Goal: Task Accomplishment & Management: Manage account settings

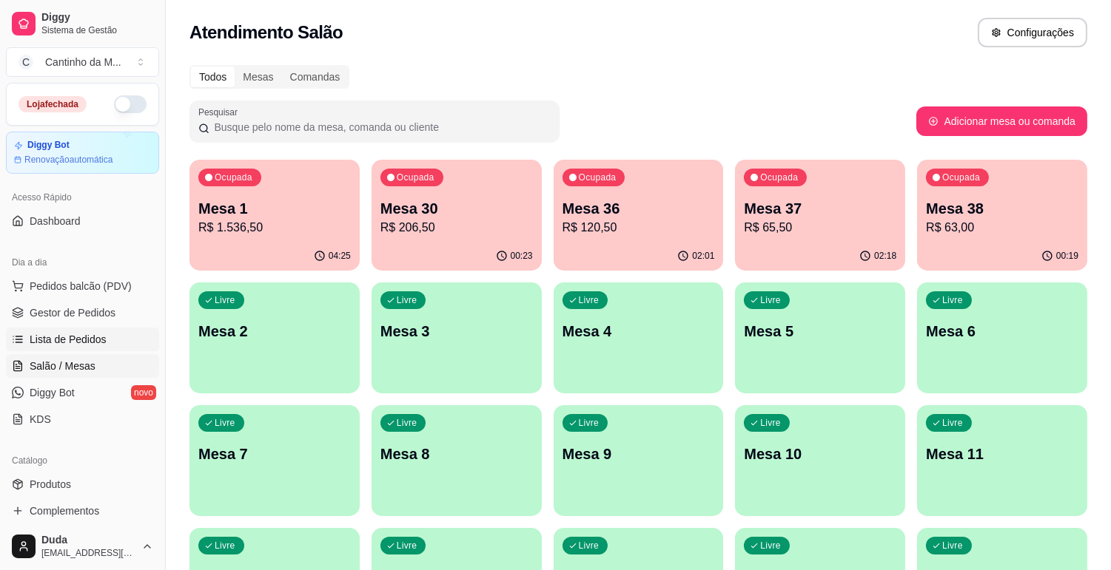
click at [69, 334] on span "Lista de Pedidos" at bounding box center [68, 339] width 77 height 15
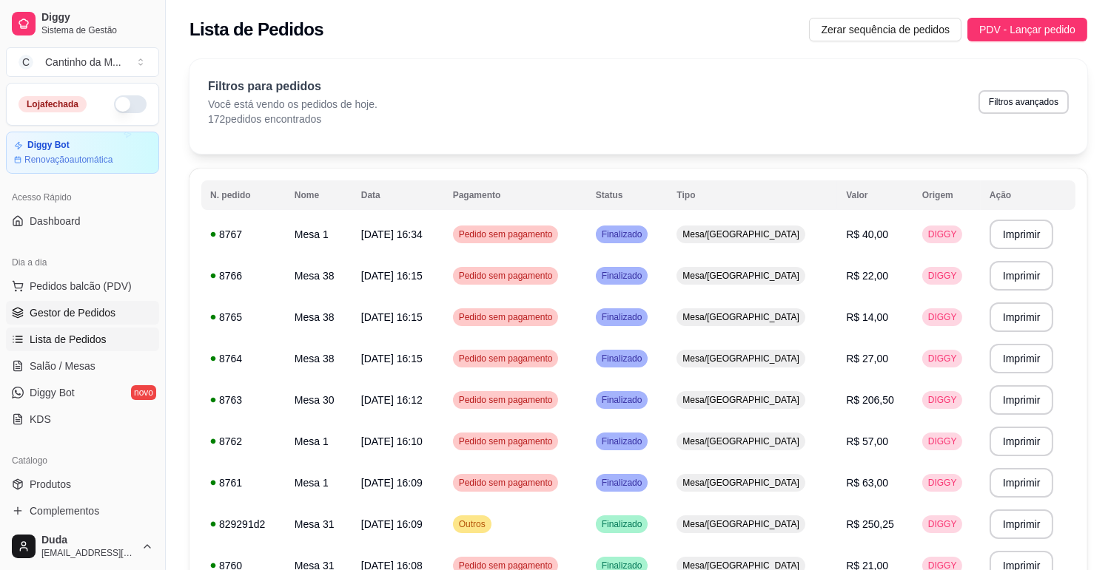
click at [71, 311] on span "Gestor de Pedidos" at bounding box center [73, 313] width 86 height 15
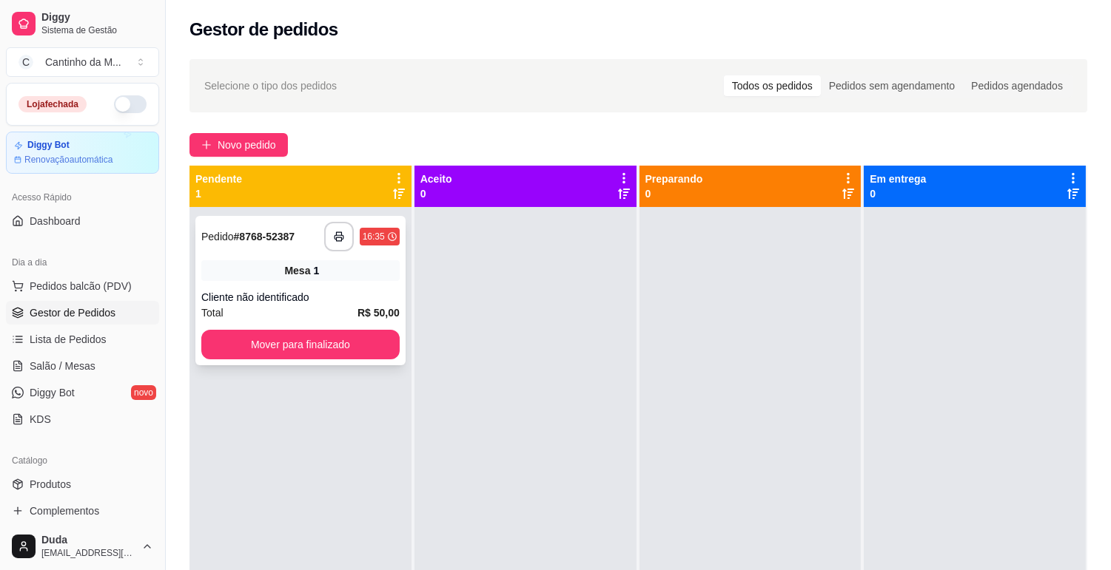
click at [277, 231] on strong "# 8768-52387" at bounding box center [264, 237] width 61 height 12
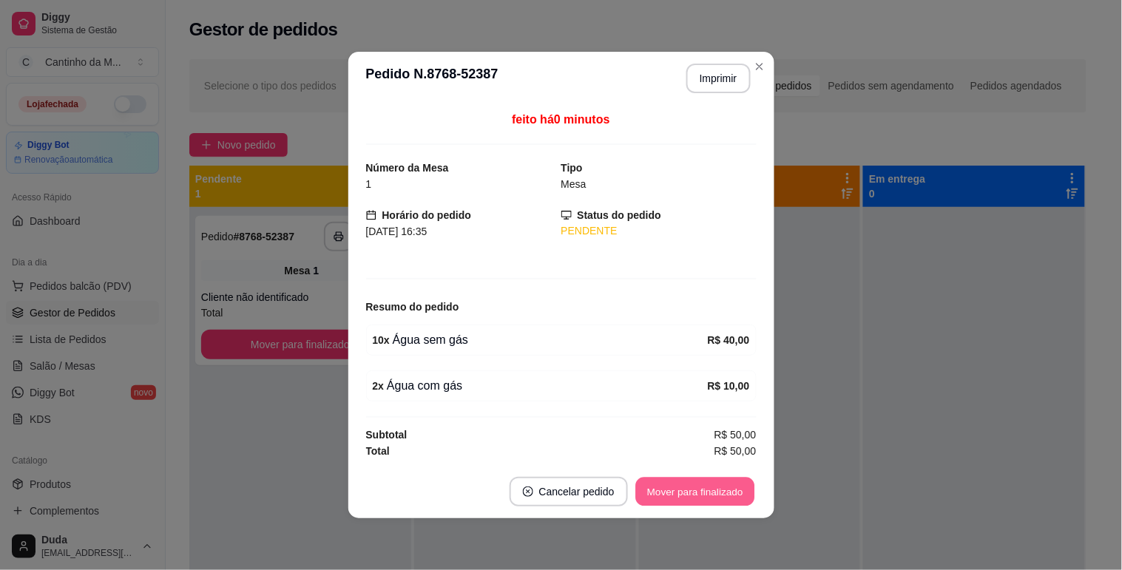
click at [662, 488] on button "Mover para finalizado" at bounding box center [695, 492] width 119 height 29
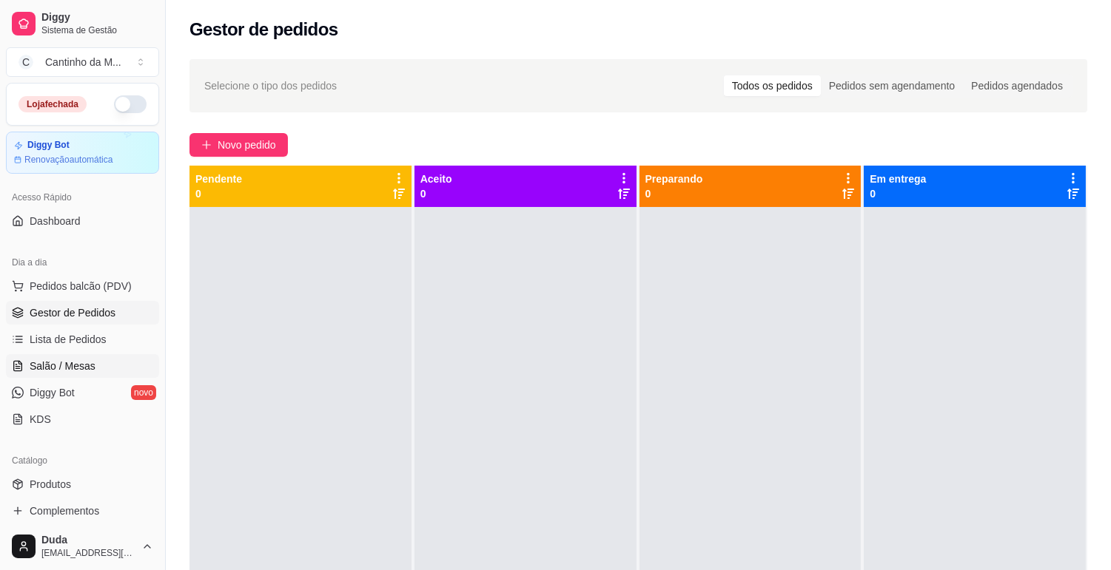
click at [71, 359] on span "Salão / Mesas" at bounding box center [63, 366] width 66 height 15
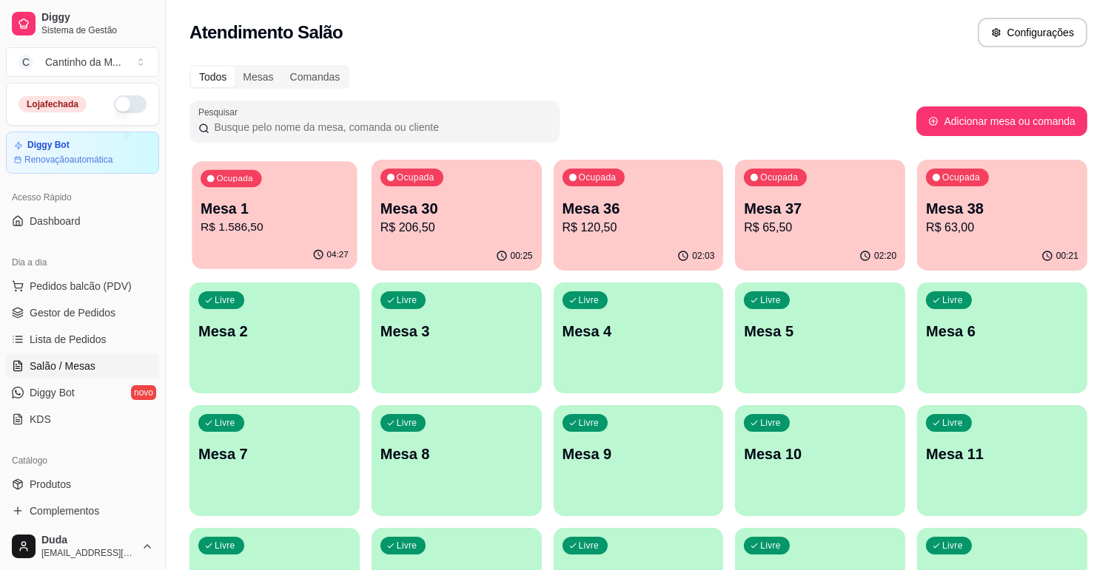
click at [247, 241] on button "Ocupada Mesa 1 R$ 1.586,50 04:27" at bounding box center [274, 215] width 165 height 108
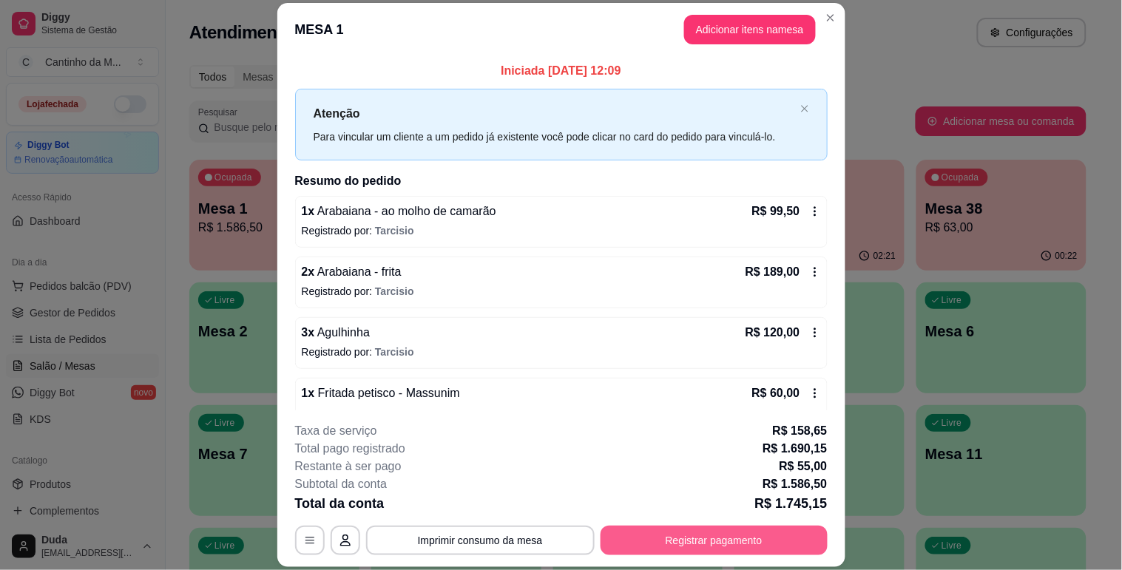
click at [693, 541] on button "Registrar pagamento" at bounding box center [714, 541] width 227 height 30
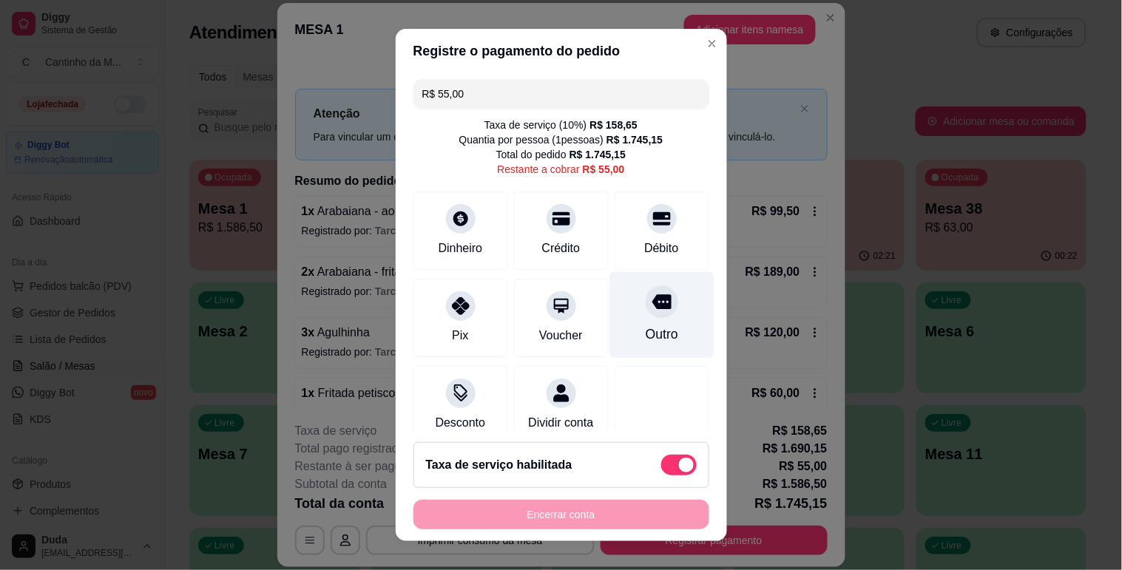
click at [633, 324] on div "Outro" at bounding box center [662, 315] width 104 height 87
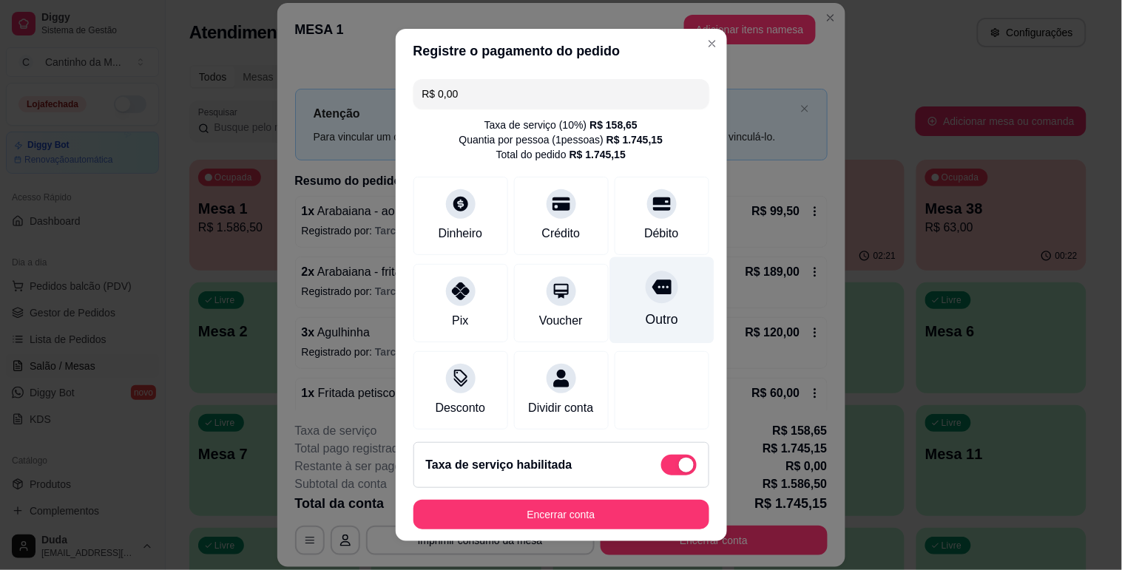
click at [645, 311] on div "Outro" at bounding box center [661, 319] width 33 height 19
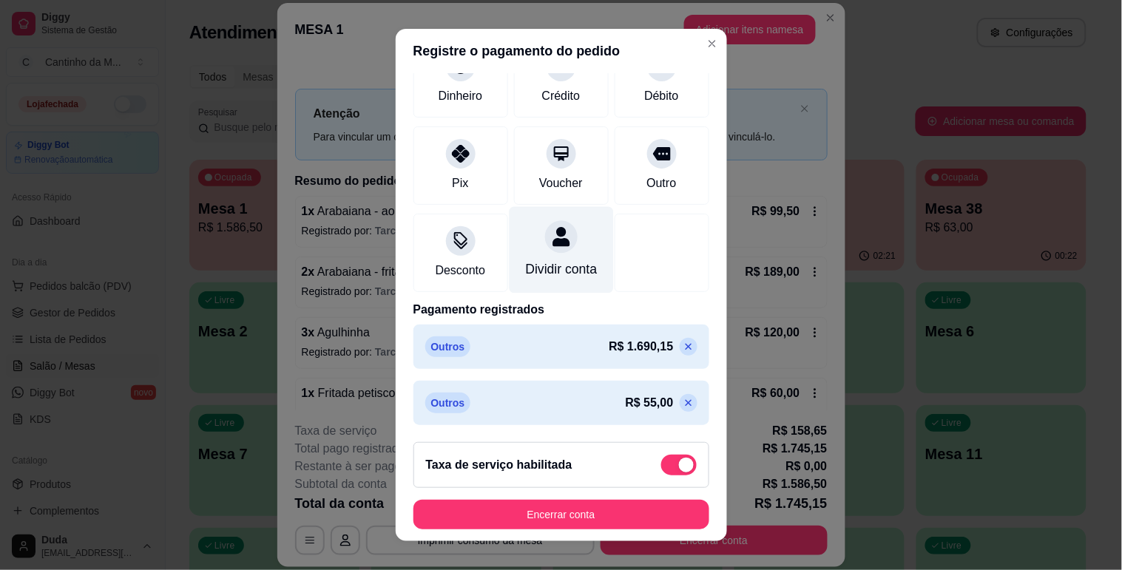
scroll to position [156, 0]
click at [683, 397] on icon at bounding box center [689, 403] width 12 height 12
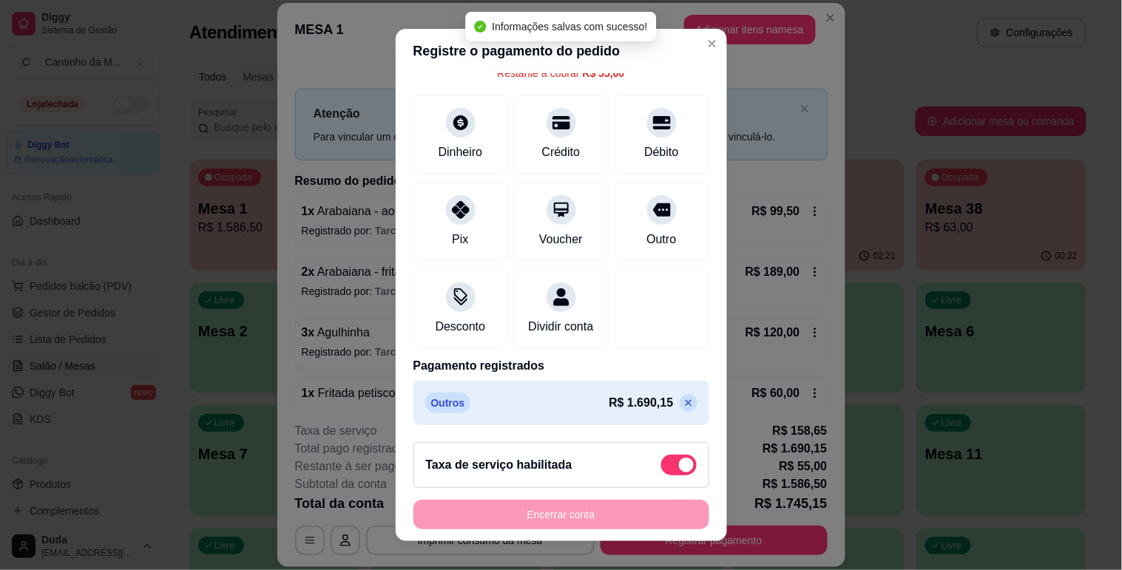
scroll to position [115, 0]
click at [683, 405] on icon at bounding box center [689, 403] width 12 height 12
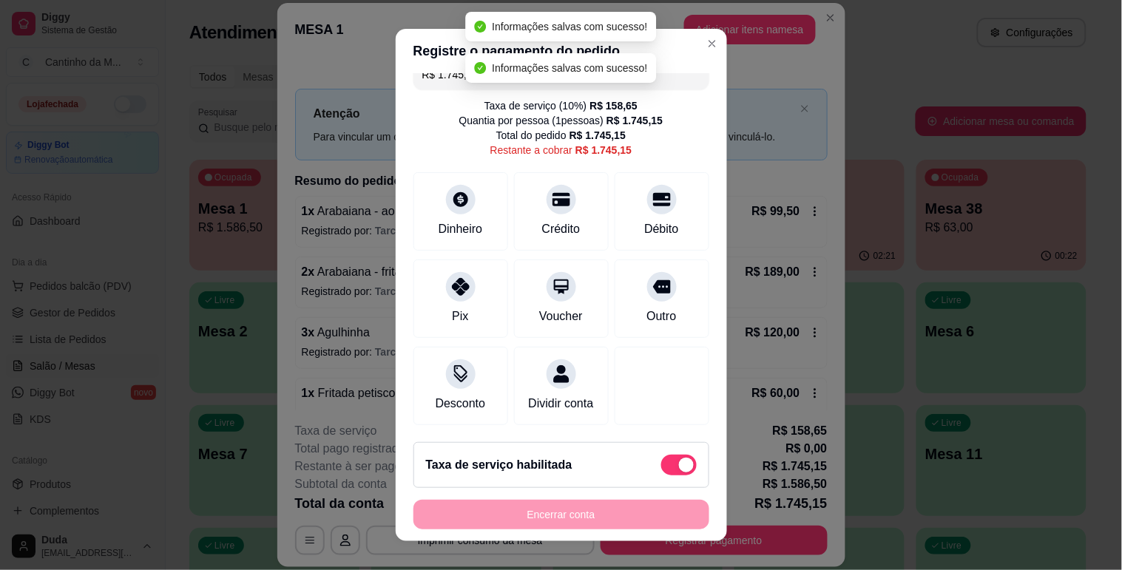
scroll to position [38, 0]
click at [652, 275] on icon at bounding box center [661, 282] width 19 height 15
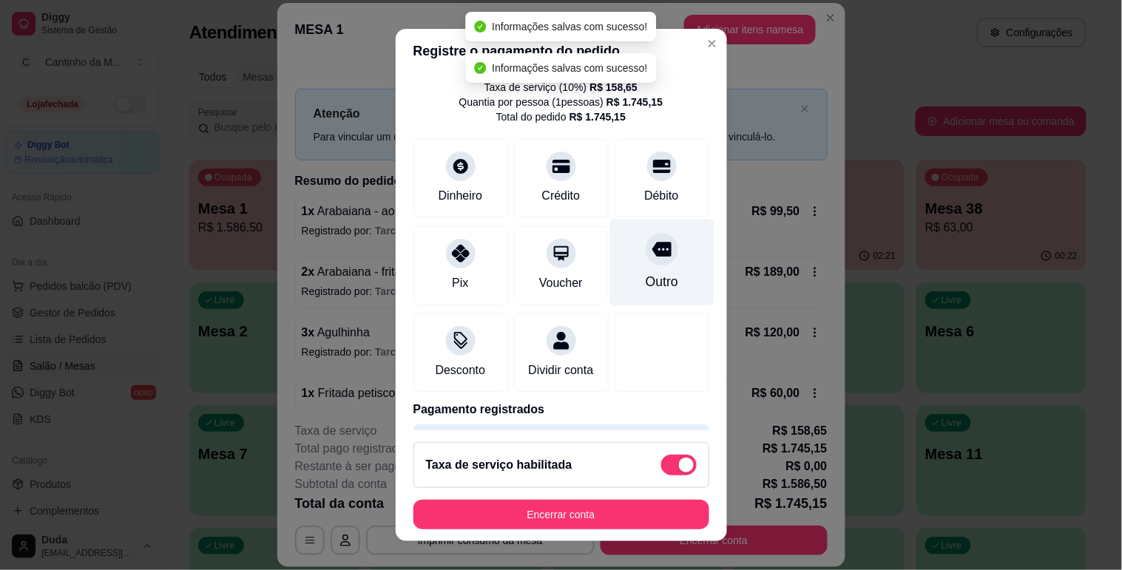
type input "R$ 0,00"
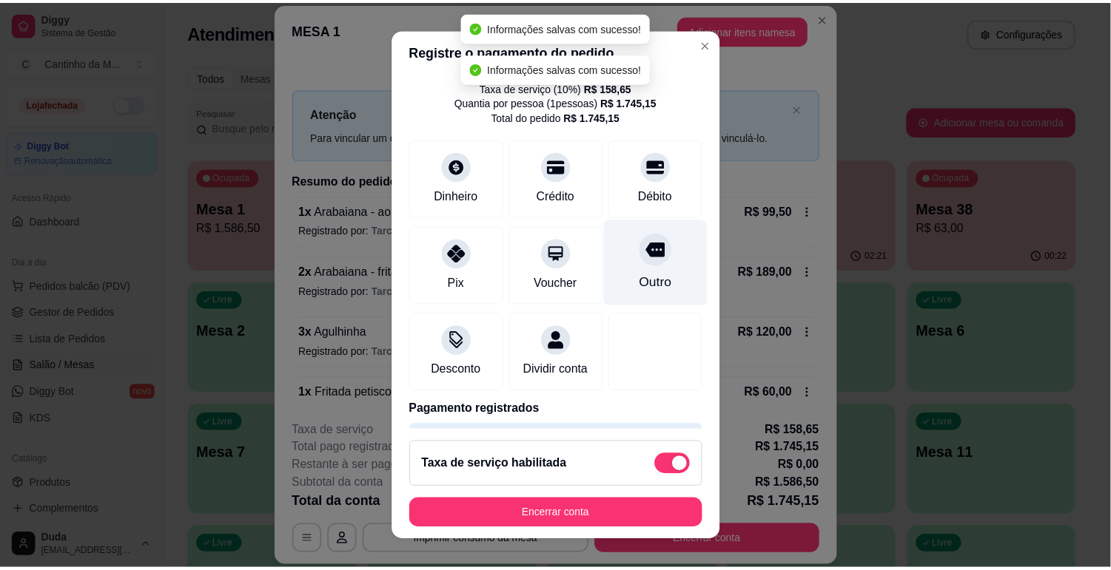
scroll to position [100, 0]
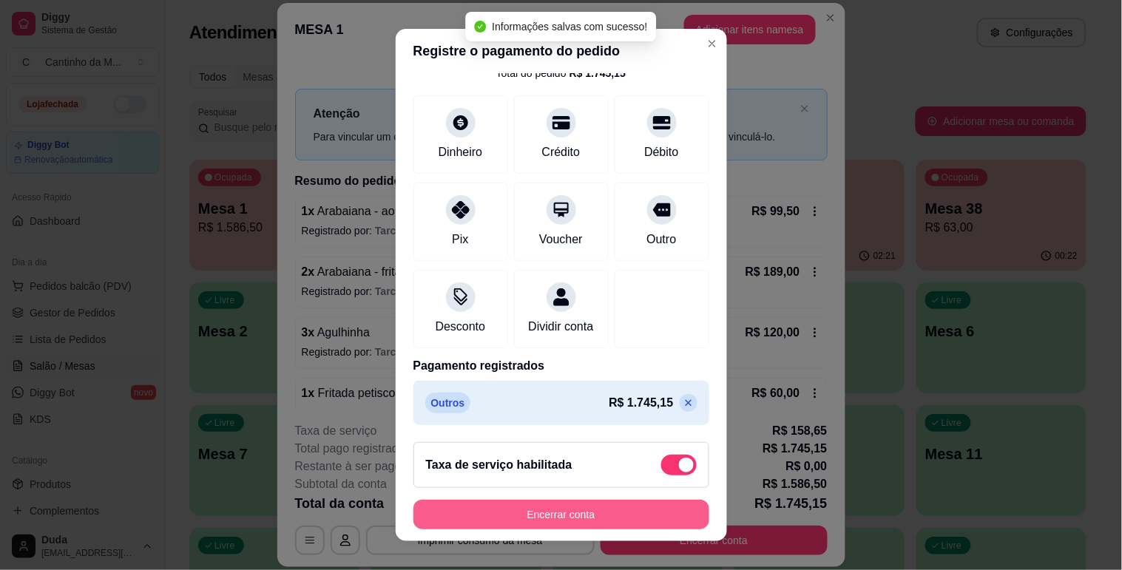
click at [656, 505] on button "Encerrar conta" at bounding box center [562, 515] width 296 height 30
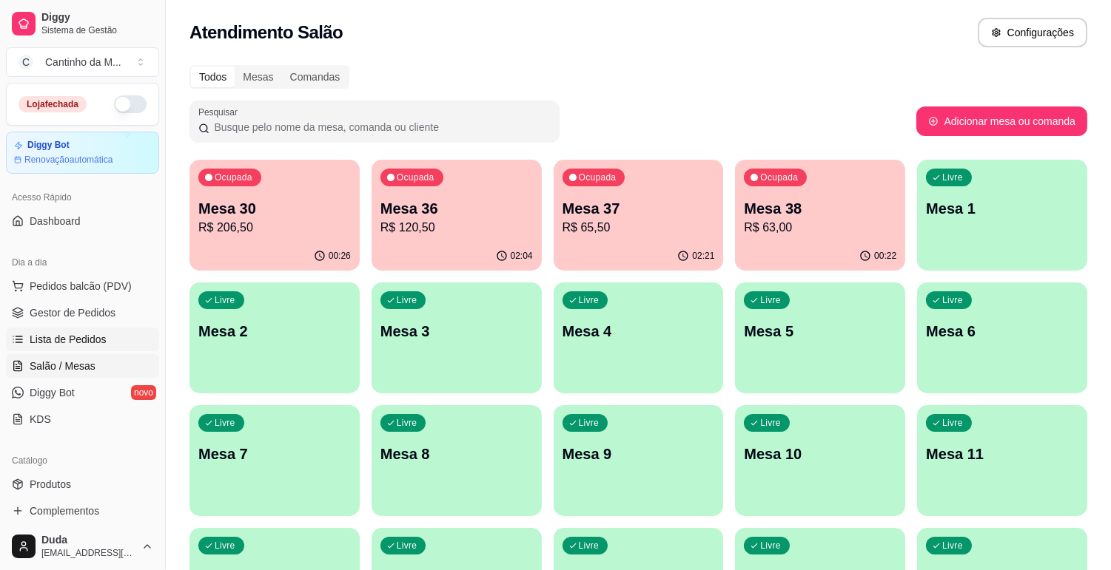
click at [80, 343] on span "Lista de Pedidos" at bounding box center [68, 339] width 77 height 15
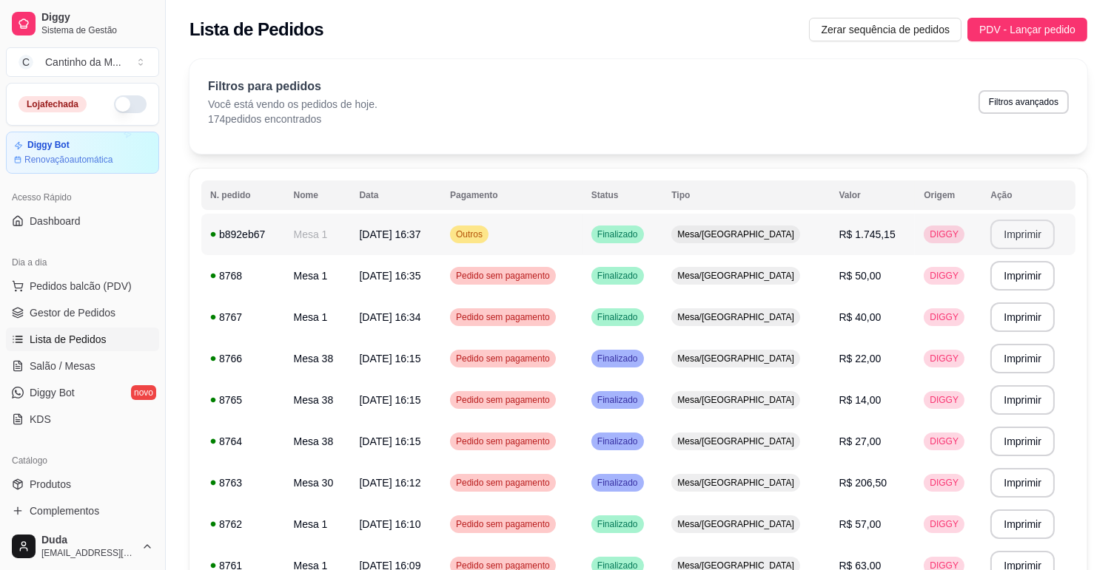
click at [1011, 232] on button "Imprimir" at bounding box center [1022, 235] width 64 height 30
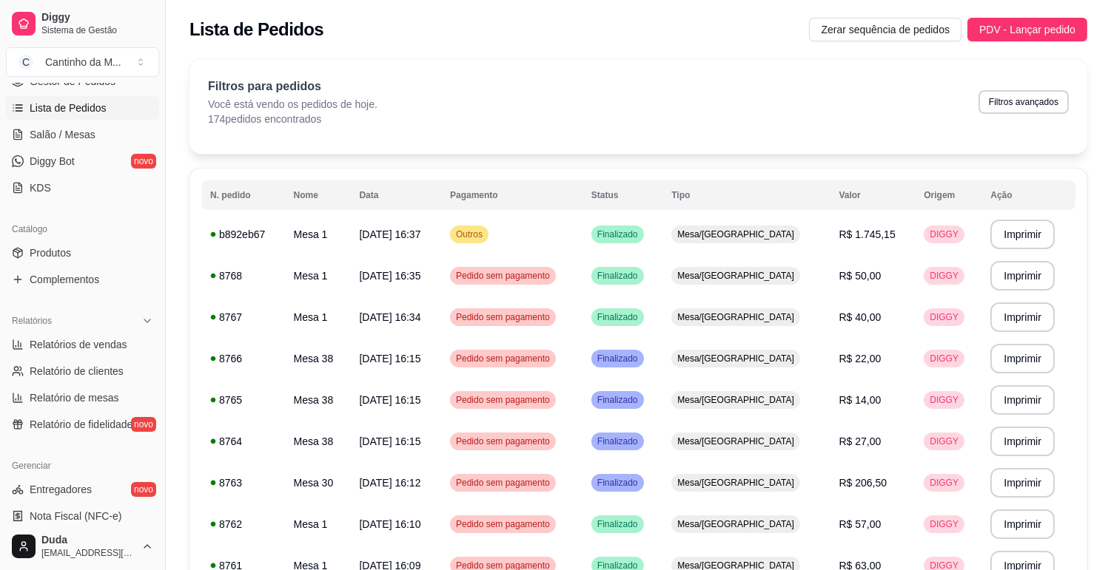
scroll to position [246, 0]
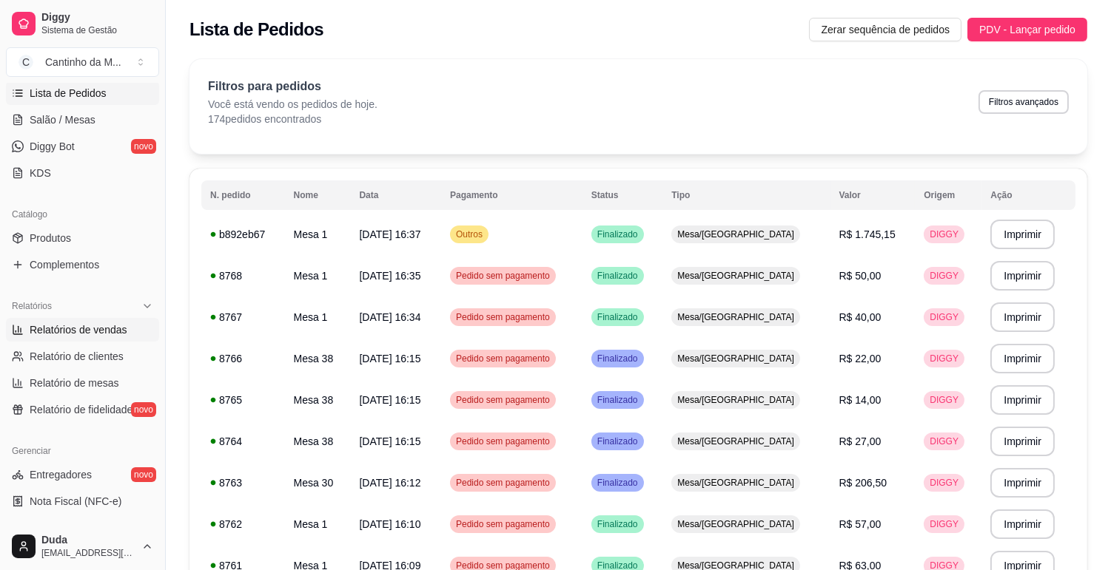
click at [105, 320] on link "Relatórios de vendas" at bounding box center [82, 330] width 153 height 24
select select "ALL"
select select "0"
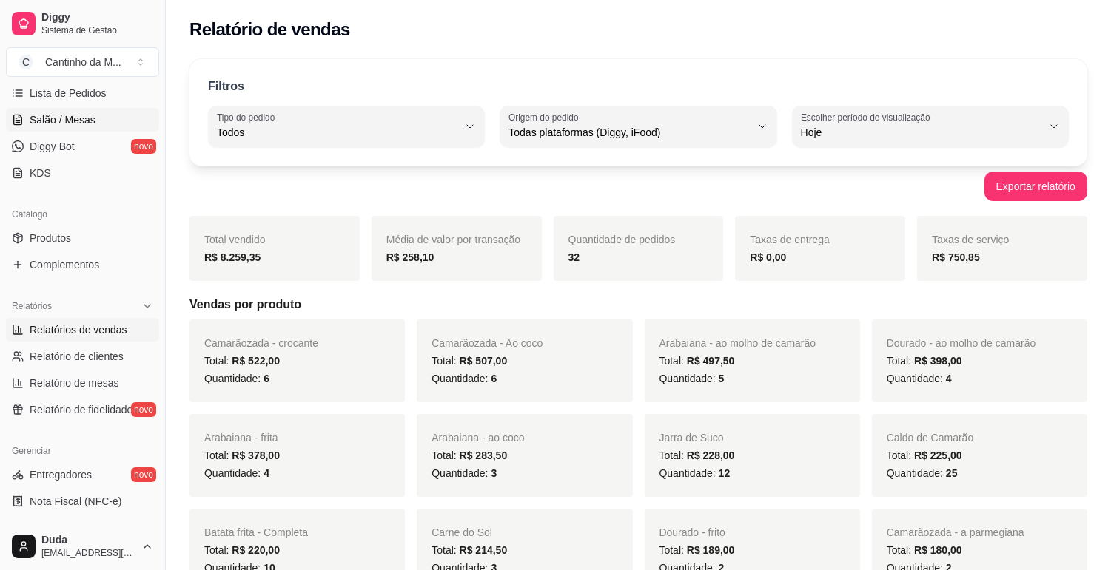
click at [79, 119] on span "Salão / Mesas" at bounding box center [63, 119] width 66 height 15
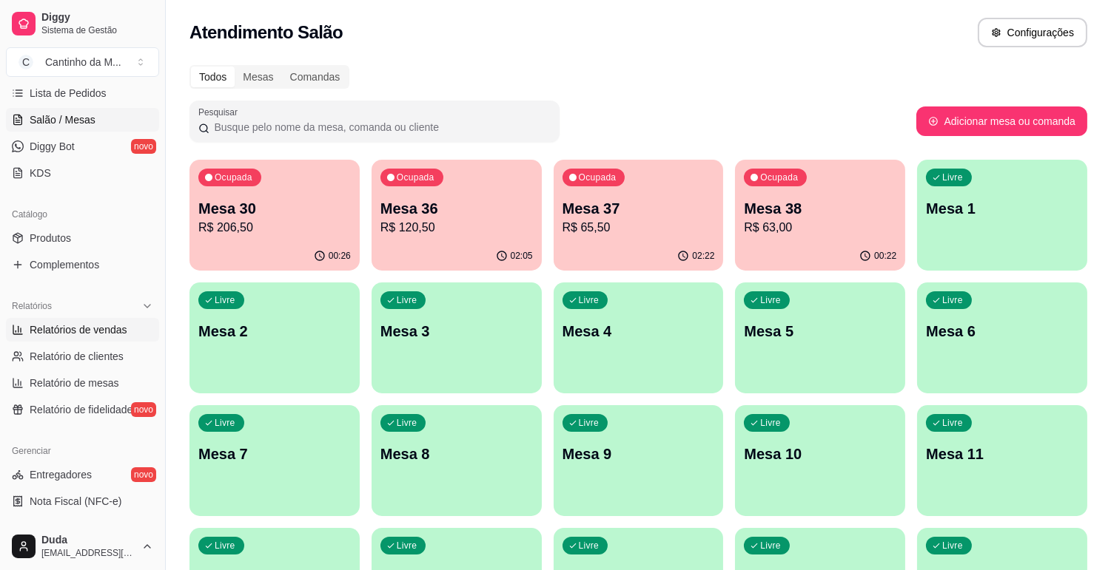
click at [115, 328] on span "Relatórios de vendas" at bounding box center [79, 330] width 98 height 15
select select "ALL"
select select "0"
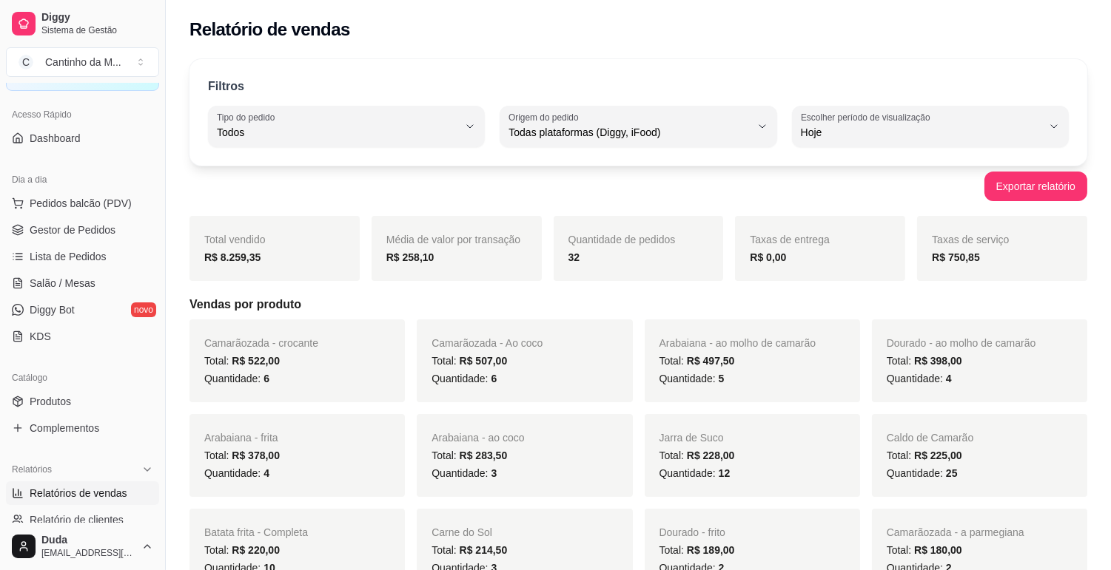
scroll to position [82, 0]
click at [76, 231] on span "Gestor de Pedidos" at bounding box center [73, 230] width 86 height 15
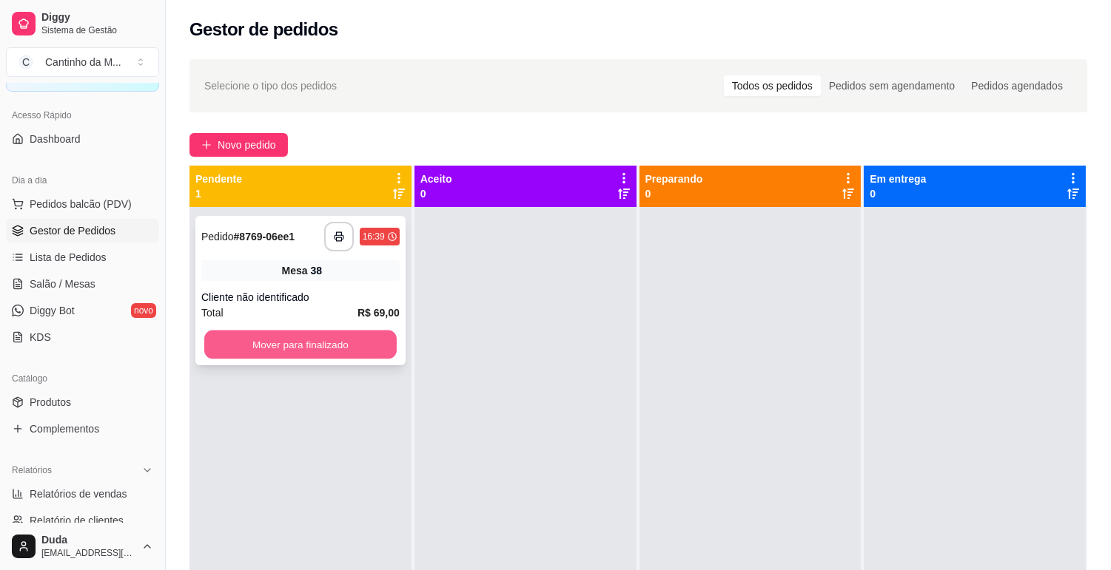
click at [297, 351] on button "Mover para finalizado" at bounding box center [300, 345] width 192 height 29
click at [286, 246] on div "**********" at bounding box center [300, 237] width 198 height 30
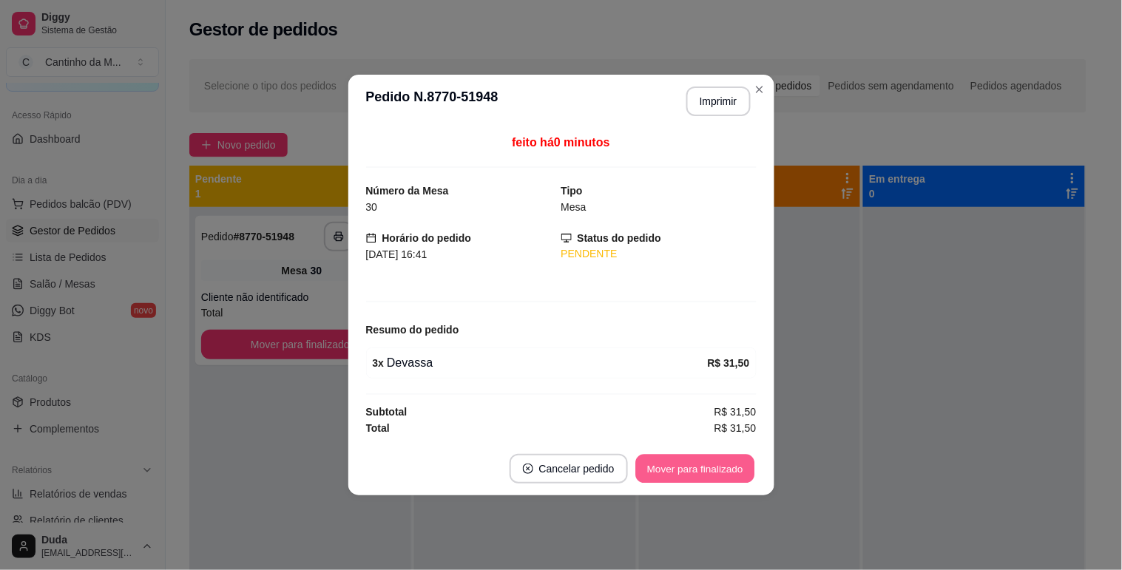
click at [706, 476] on button "Mover para finalizado" at bounding box center [695, 469] width 119 height 29
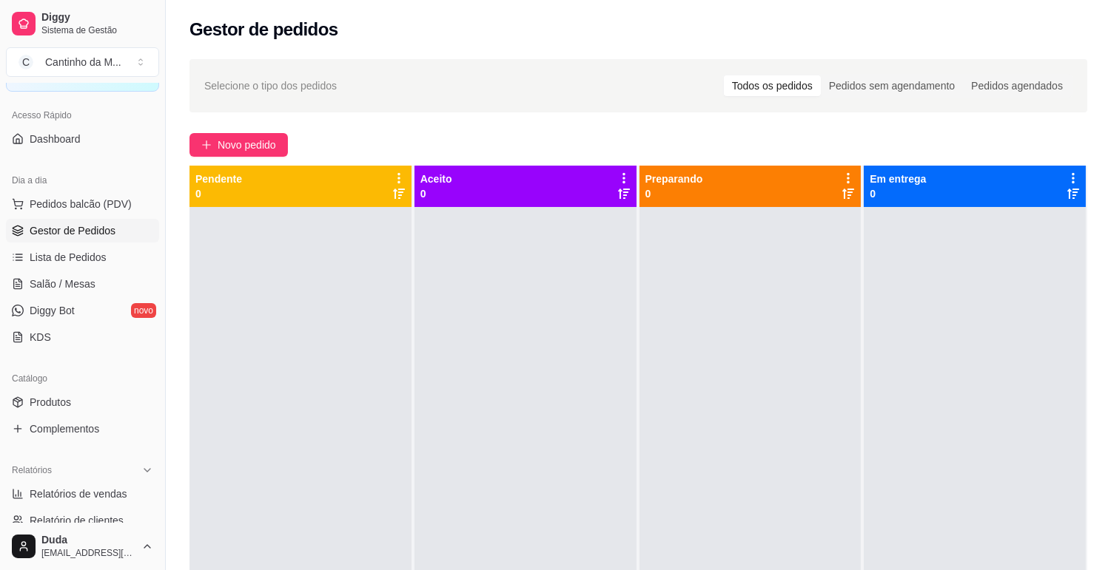
click at [64, 281] on span "Salão / Mesas" at bounding box center [63, 284] width 66 height 15
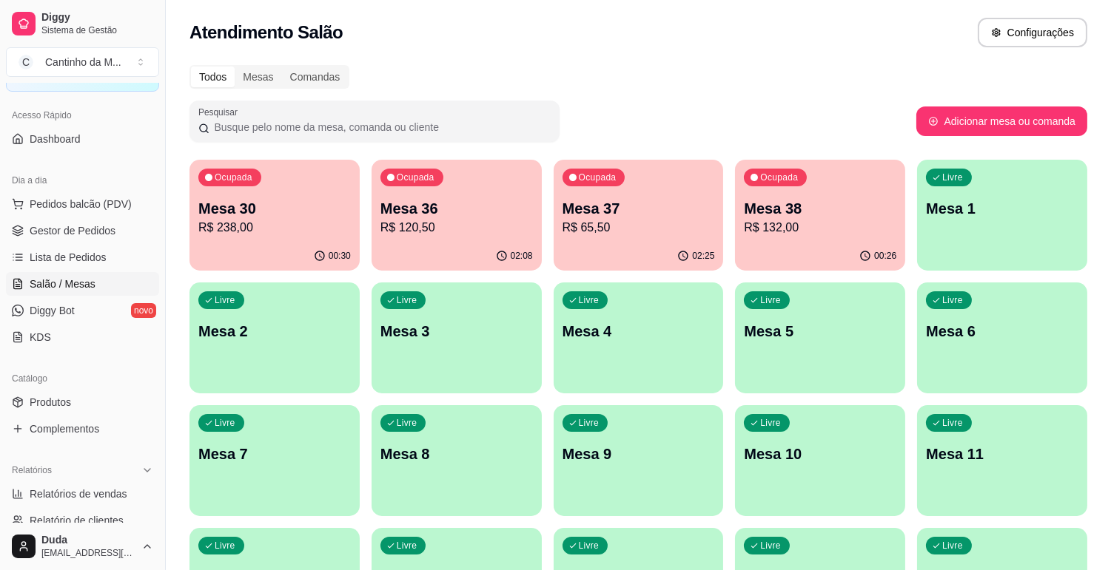
click at [290, 240] on div "Ocupada Mesa 30 R$ 238,00" at bounding box center [274, 201] width 170 height 82
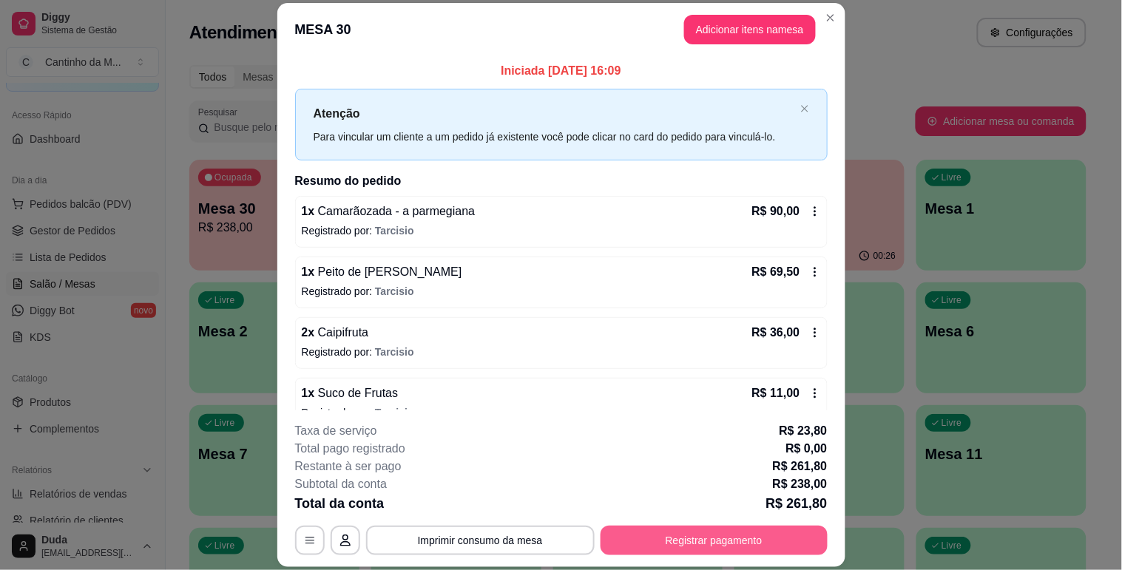
click at [730, 545] on button "Registrar pagamento" at bounding box center [714, 541] width 227 height 30
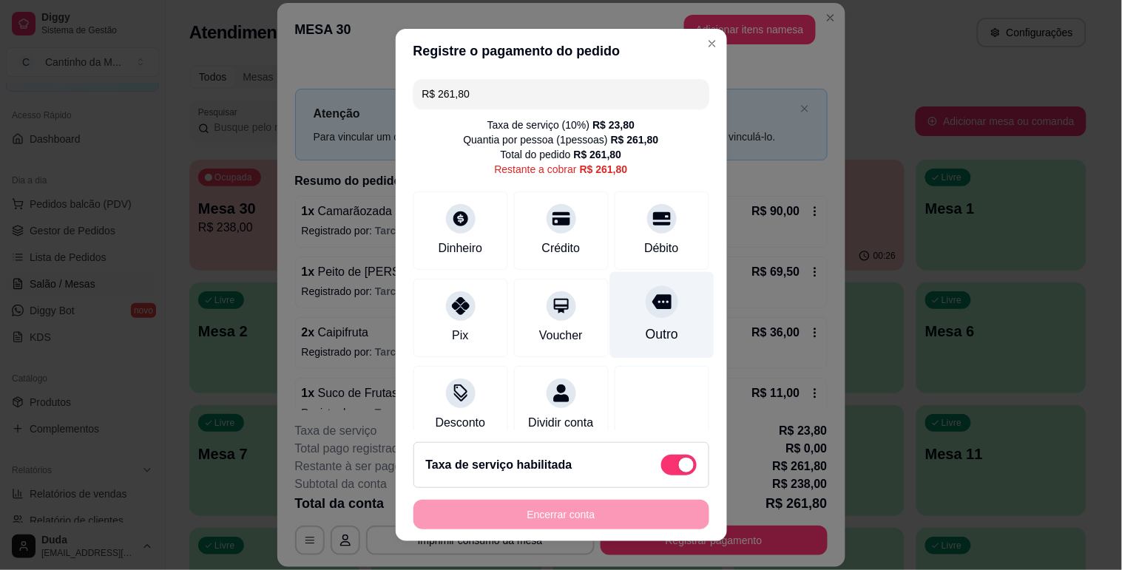
click at [645, 343] on div "Outro" at bounding box center [661, 334] width 33 height 19
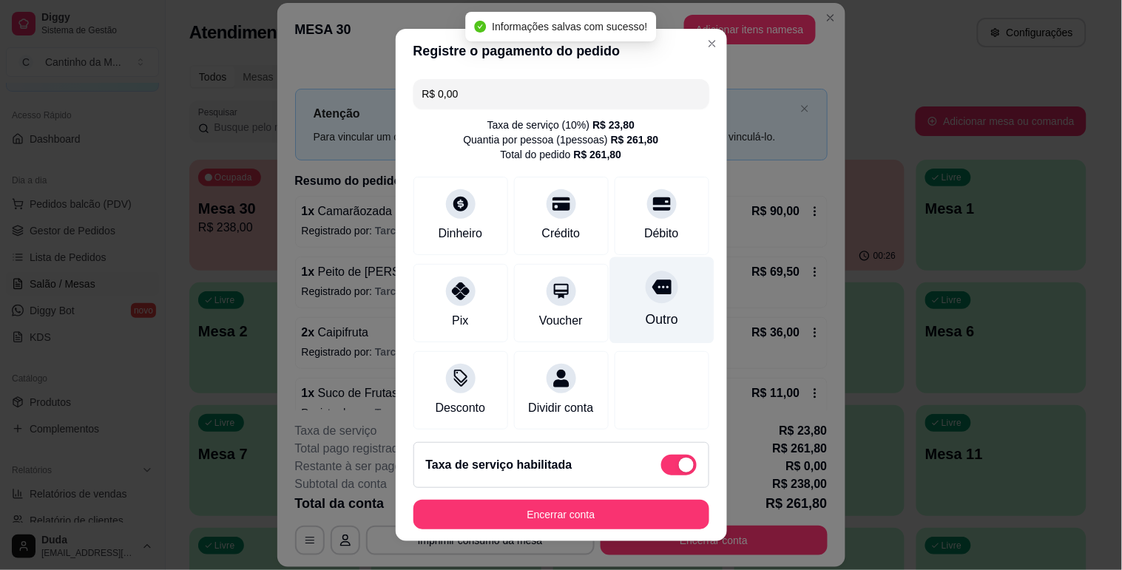
type input "R$ 0,00"
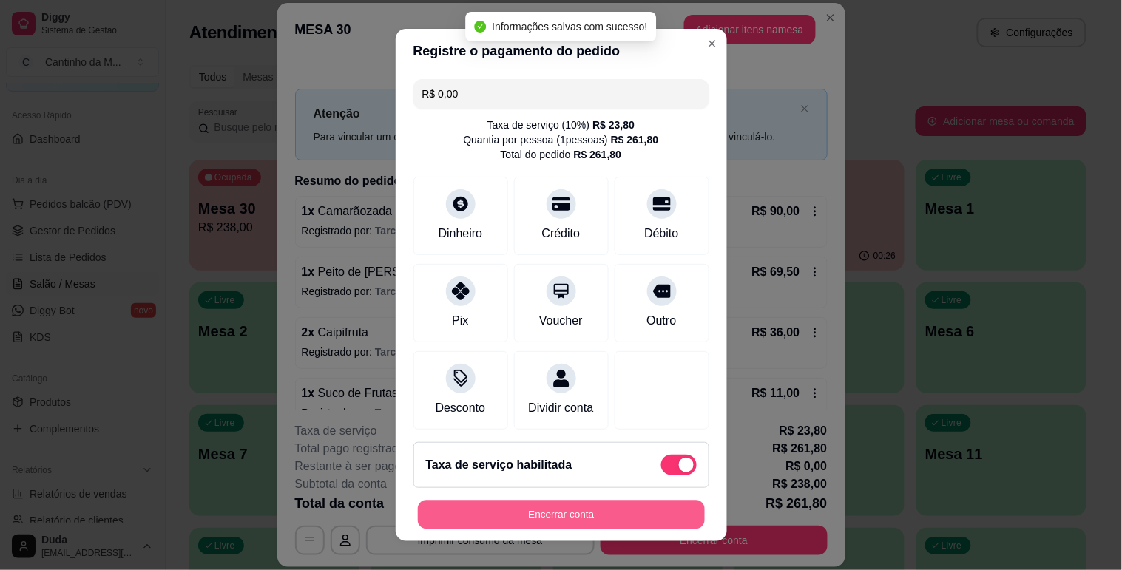
click at [616, 511] on button "Encerrar conta" at bounding box center [561, 515] width 287 height 29
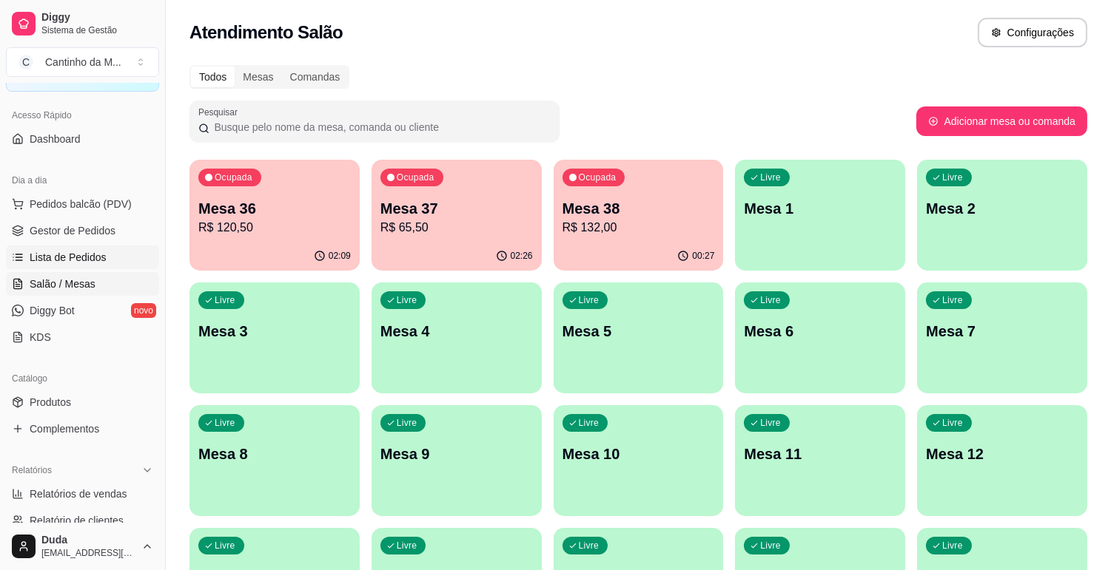
click at [74, 252] on span "Lista de Pedidos" at bounding box center [68, 257] width 77 height 15
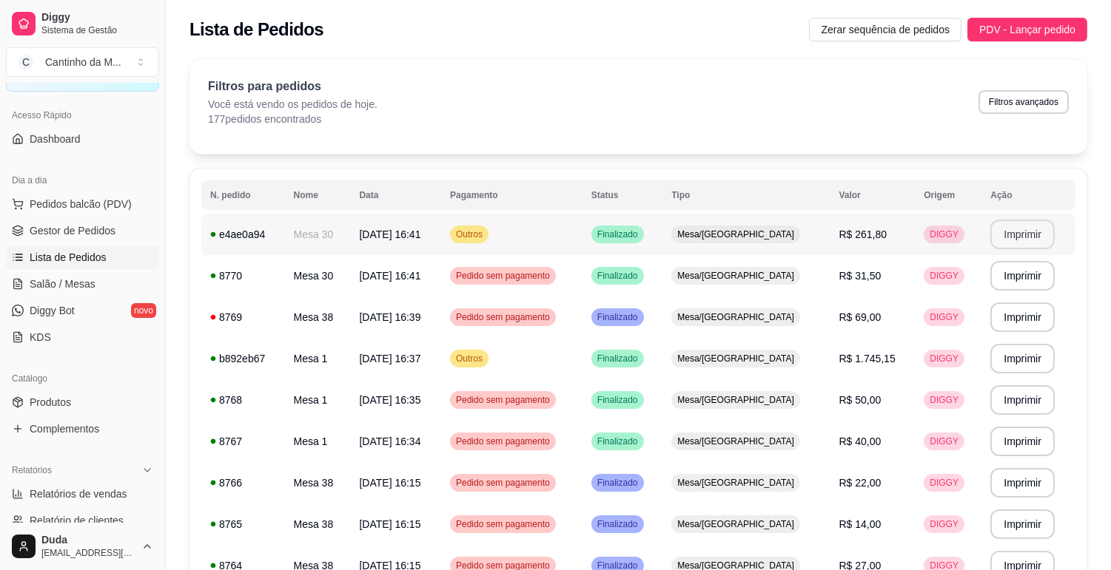
click at [1002, 235] on button "Imprimir" at bounding box center [1022, 235] width 64 height 30
click at [62, 234] on span "Gestor de Pedidos" at bounding box center [73, 230] width 86 height 15
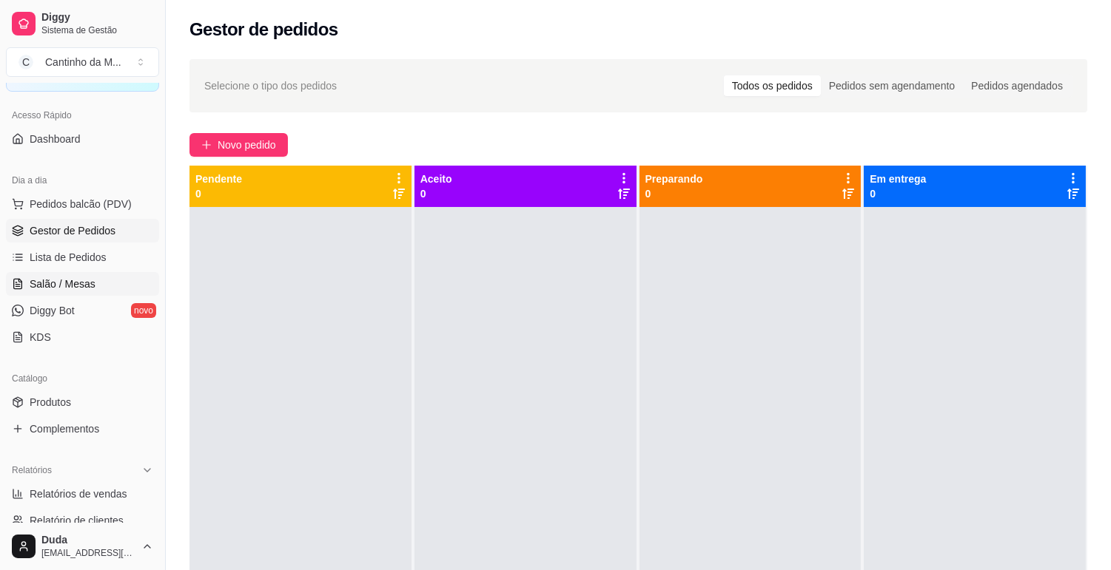
click at [70, 286] on span "Salão / Mesas" at bounding box center [63, 284] width 66 height 15
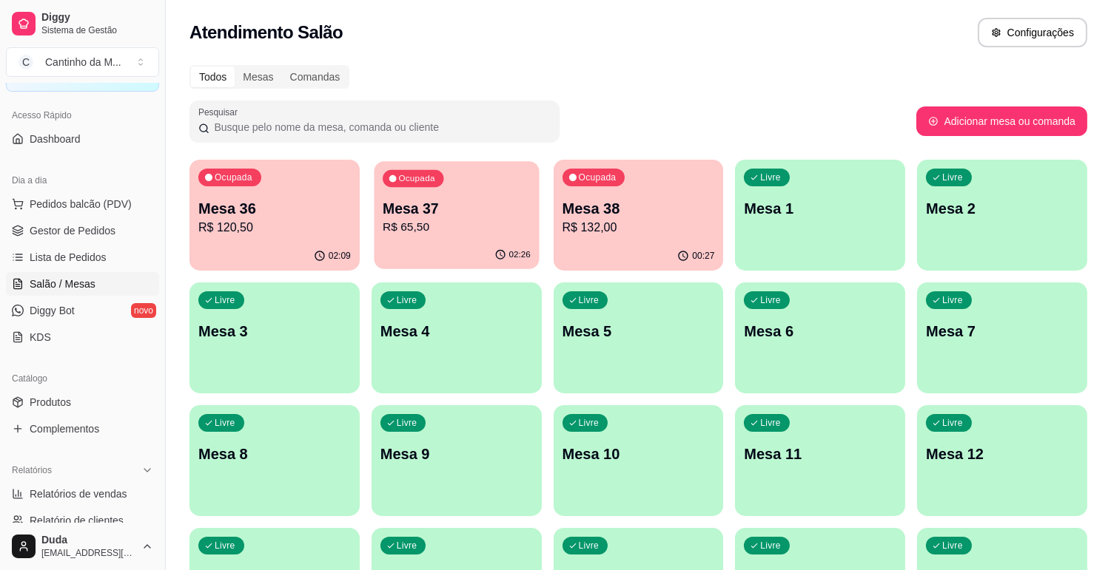
click at [411, 241] on button "Ocupada Mesa 37 R$ 65,50 02:26" at bounding box center [456, 215] width 165 height 108
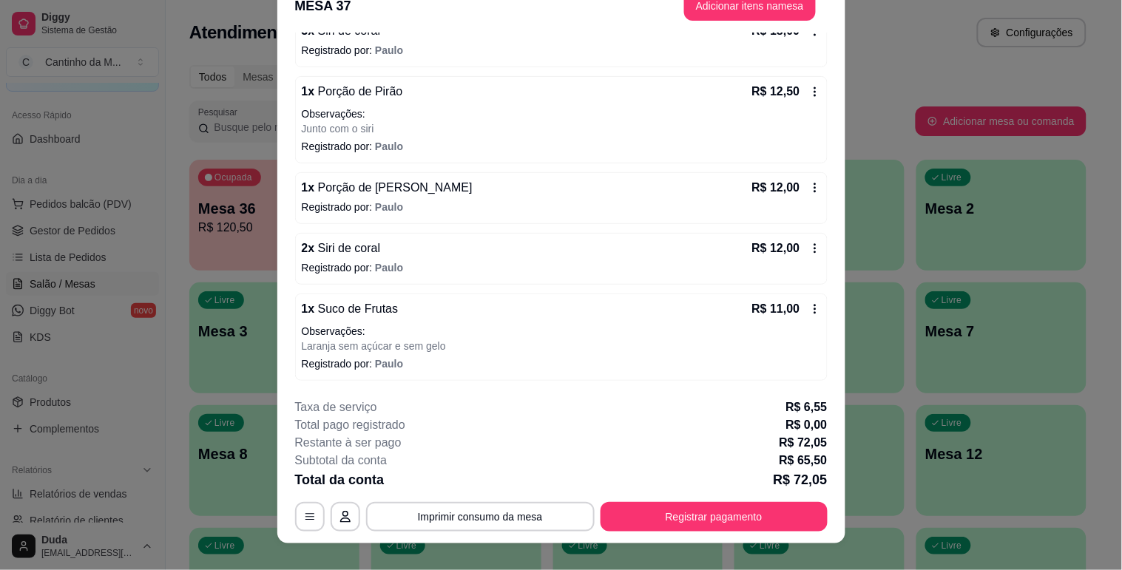
scroll to position [44, 0]
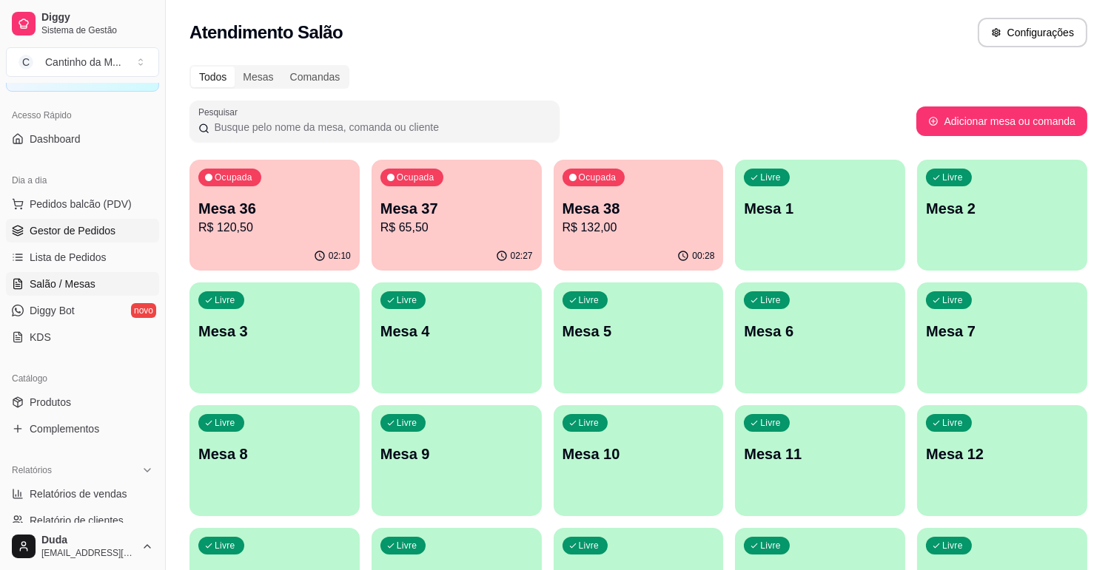
click at [99, 229] on span "Gestor de Pedidos" at bounding box center [73, 230] width 86 height 15
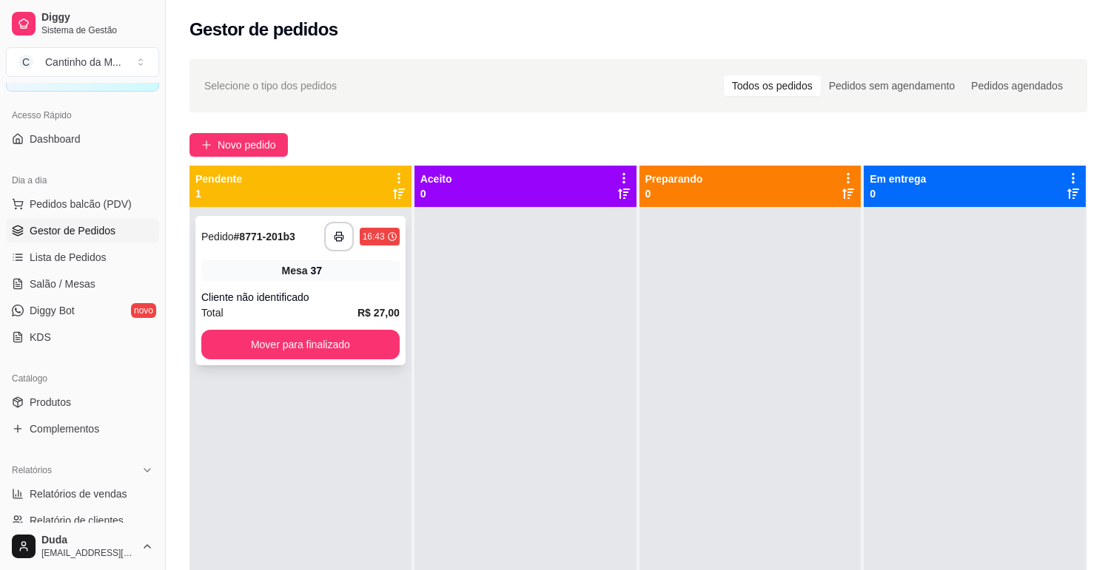
click at [267, 233] on strong "# 8771-201b3" at bounding box center [264, 237] width 61 height 12
click at [315, 338] on button "Mover para finalizado" at bounding box center [300, 345] width 192 height 29
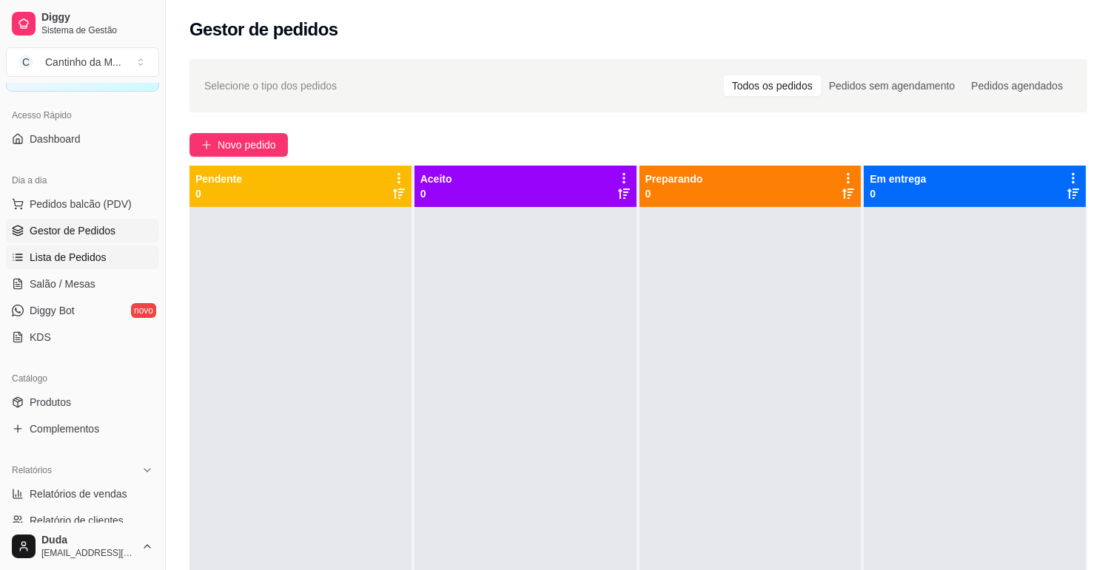
click at [39, 260] on span "Lista de Pedidos" at bounding box center [68, 257] width 77 height 15
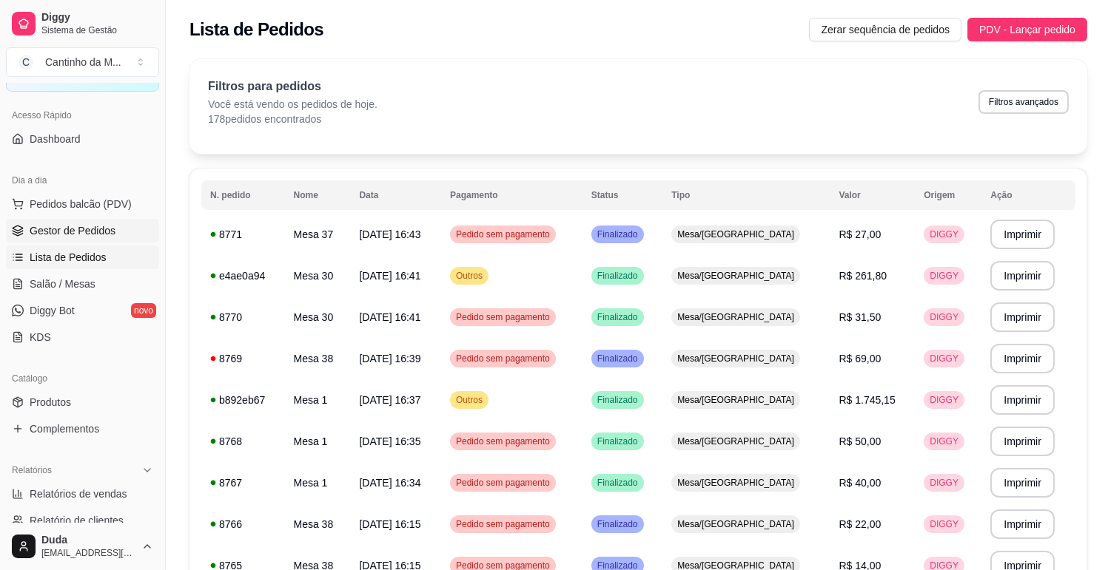
click at [75, 235] on span "Gestor de Pedidos" at bounding box center [73, 230] width 86 height 15
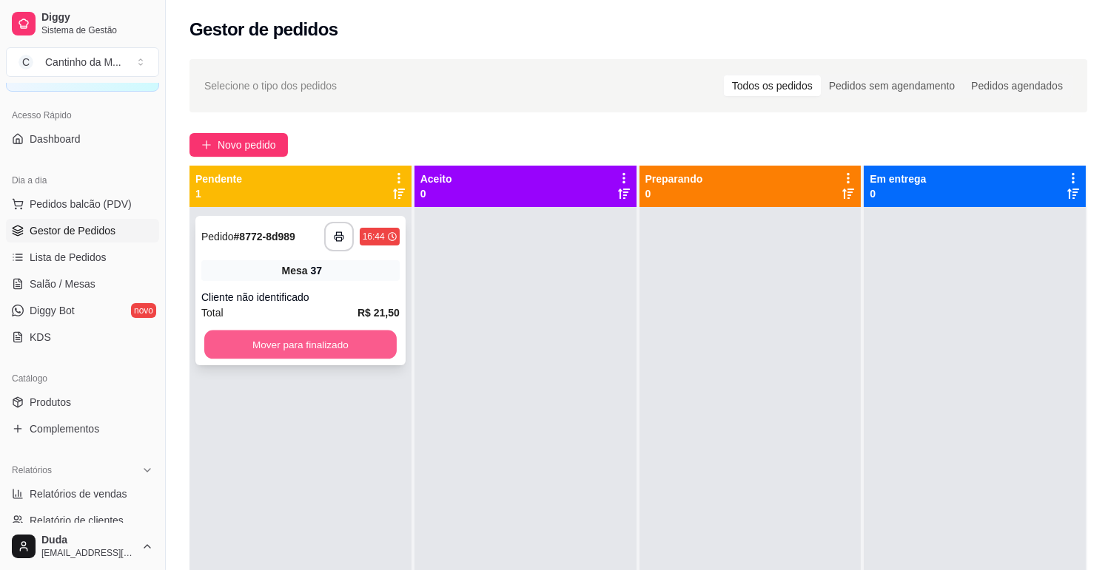
click at [275, 346] on button "Mover para finalizado" at bounding box center [300, 345] width 192 height 29
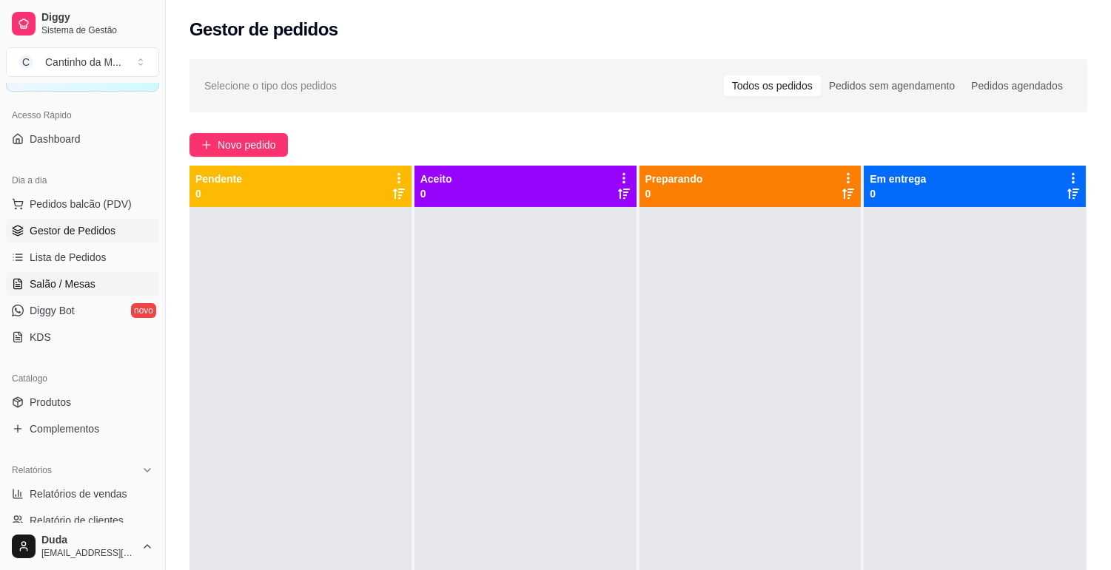
click at [79, 277] on span "Salão / Mesas" at bounding box center [63, 284] width 66 height 15
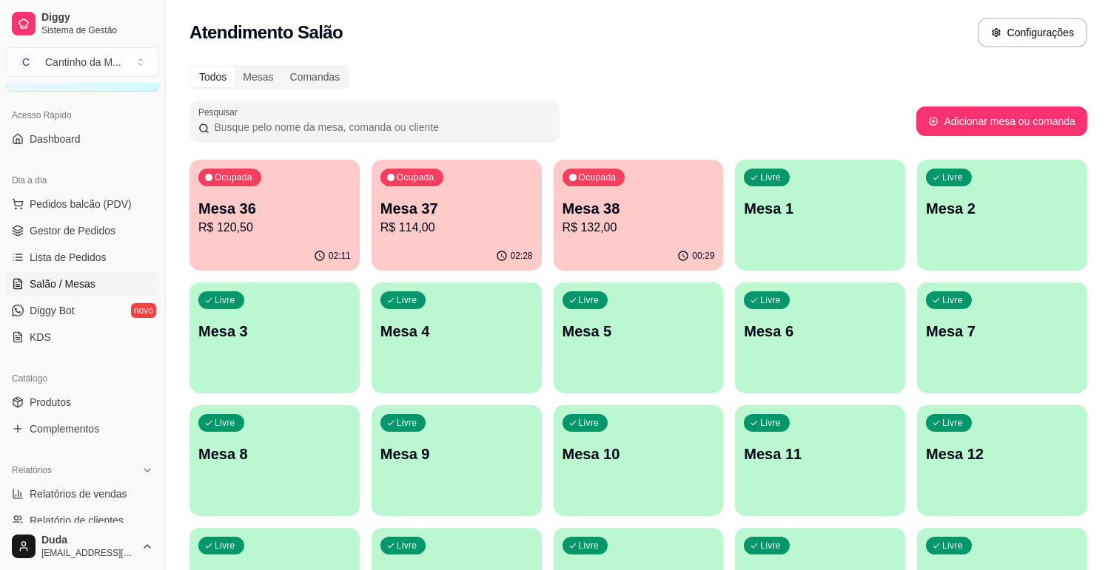
click at [442, 245] on div "02:28" at bounding box center [456, 256] width 170 height 29
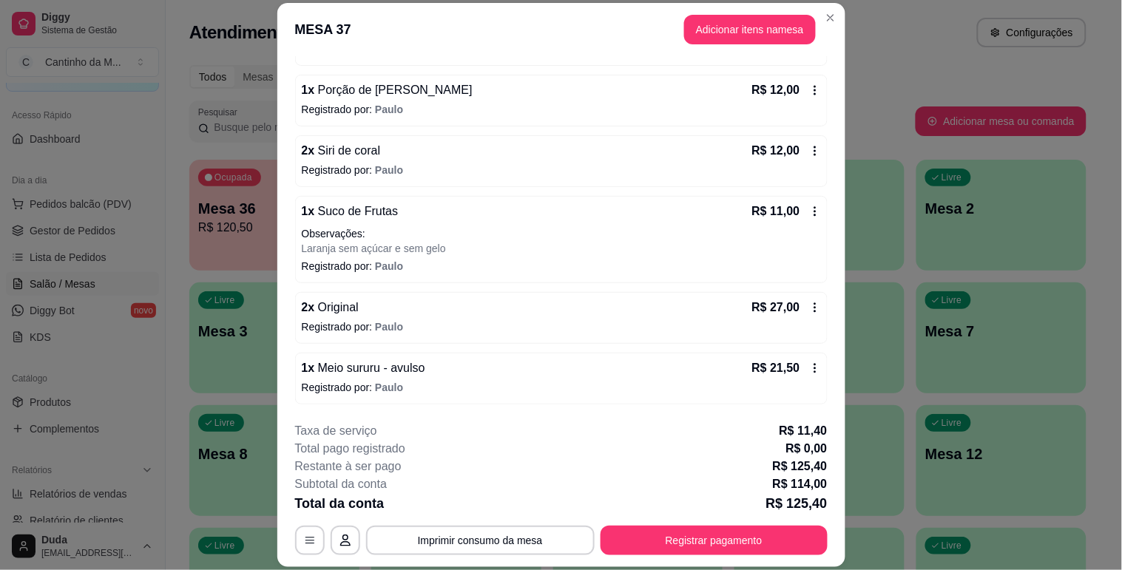
scroll to position [44, 0]
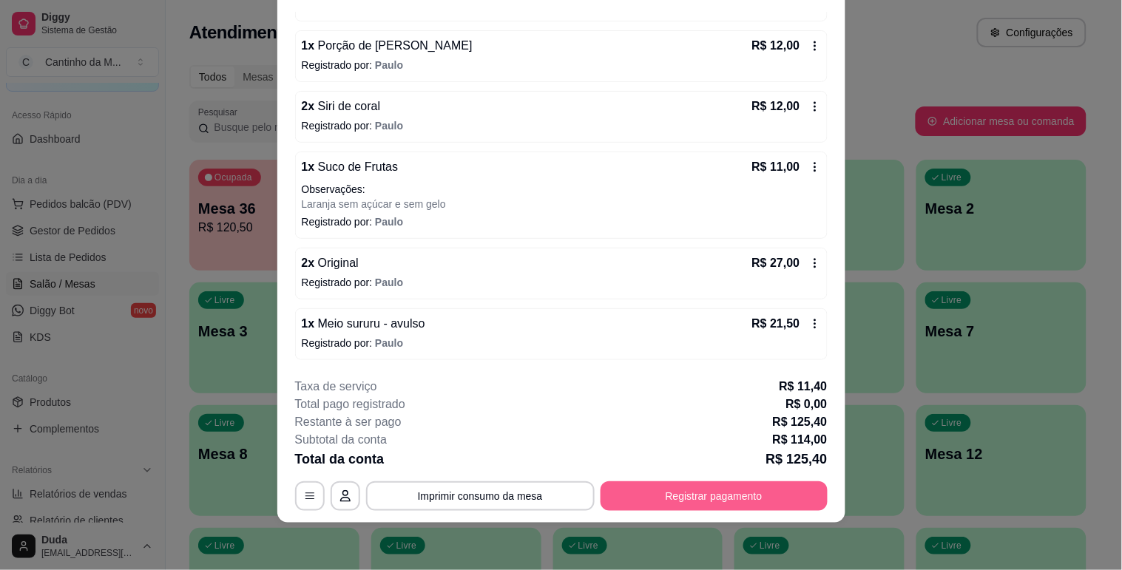
click at [691, 500] on button "Registrar pagamento" at bounding box center [714, 497] width 227 height 30
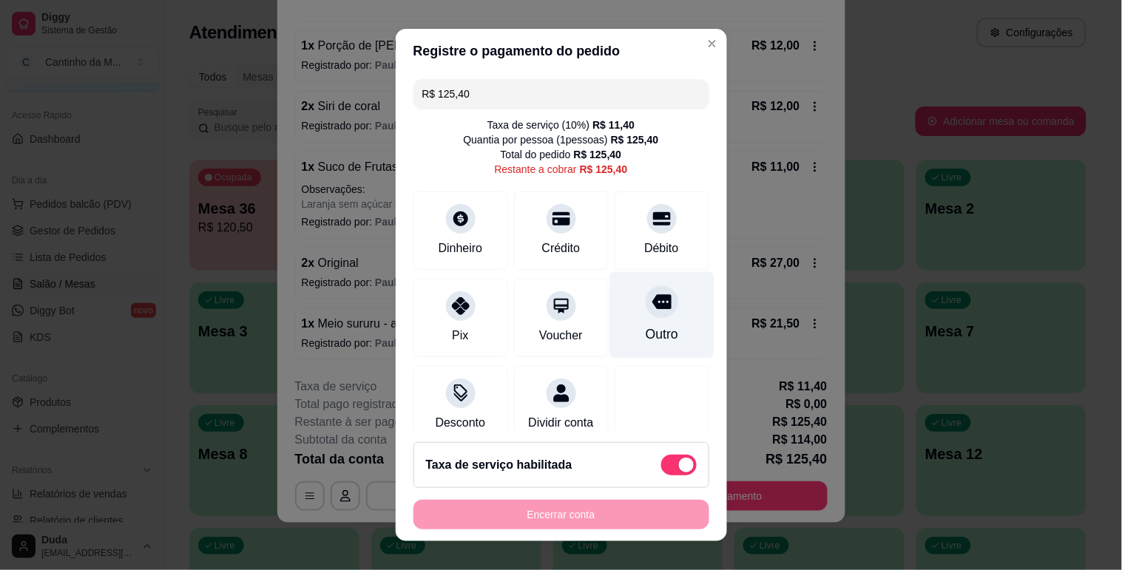
click at [647, 323] on div "Outro" at bounding box center [662, 315] width 104 height 87
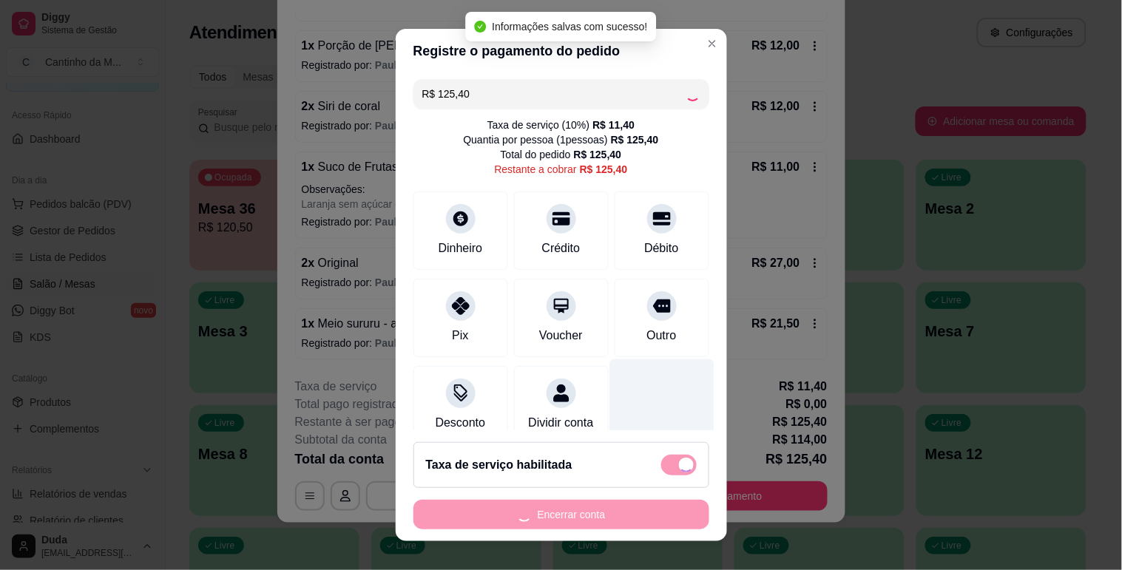
type input "R$ 0,00"
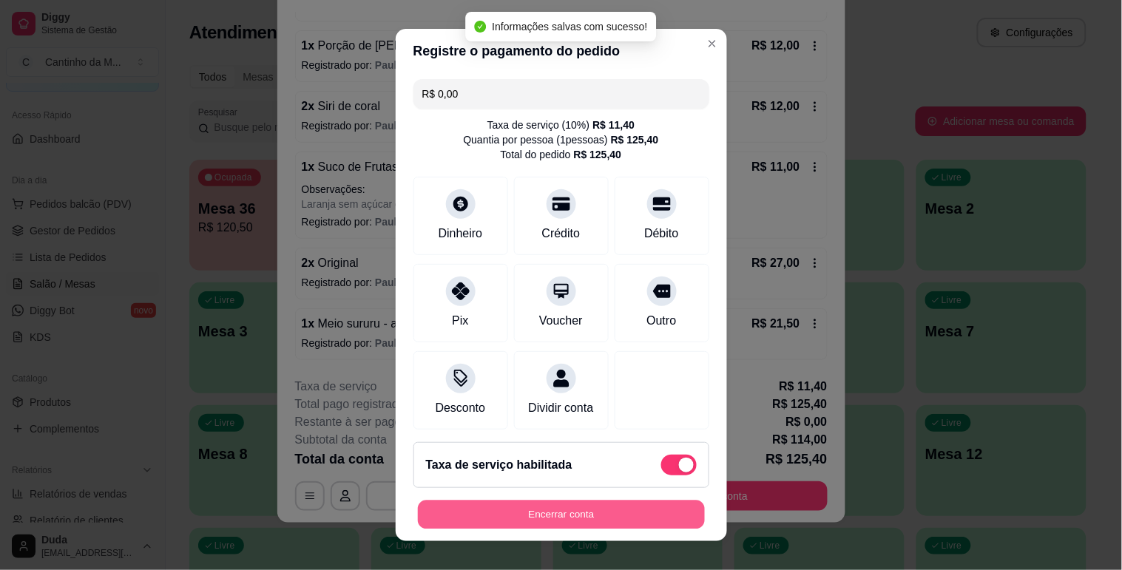
click at [626, 516] on button "Encerrar conta" at bounding box center [561, 515] width 287 height 29
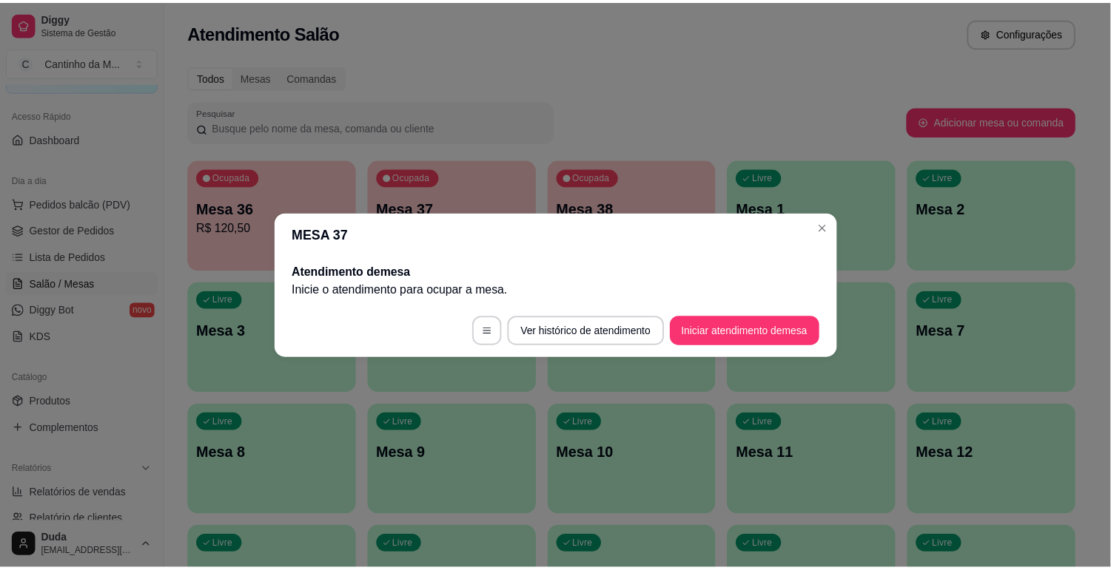
scroll to position [0, 0]
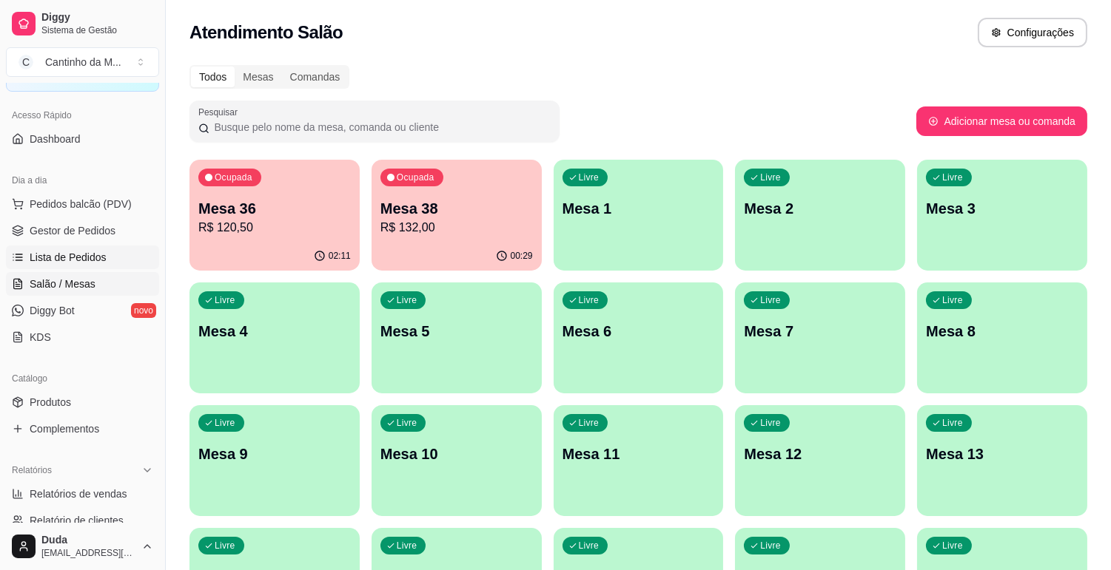
click at [39, 257] on span "Lista de Pedidos" at bounding box center [68, 257] width 77 height 15
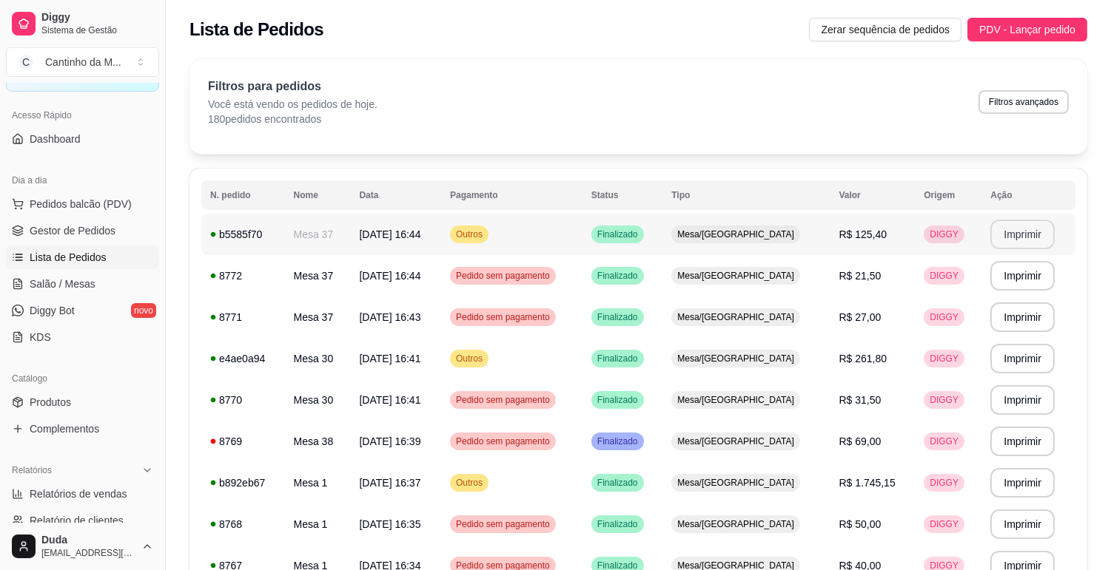
click at [1017, 238] on button "Imprimir" at bounding box center [1022, 235] width 64 height 30
click at [93, 233] on span "Gestor de Pedidos" at bounding box center [73, 230] width 86 height 15
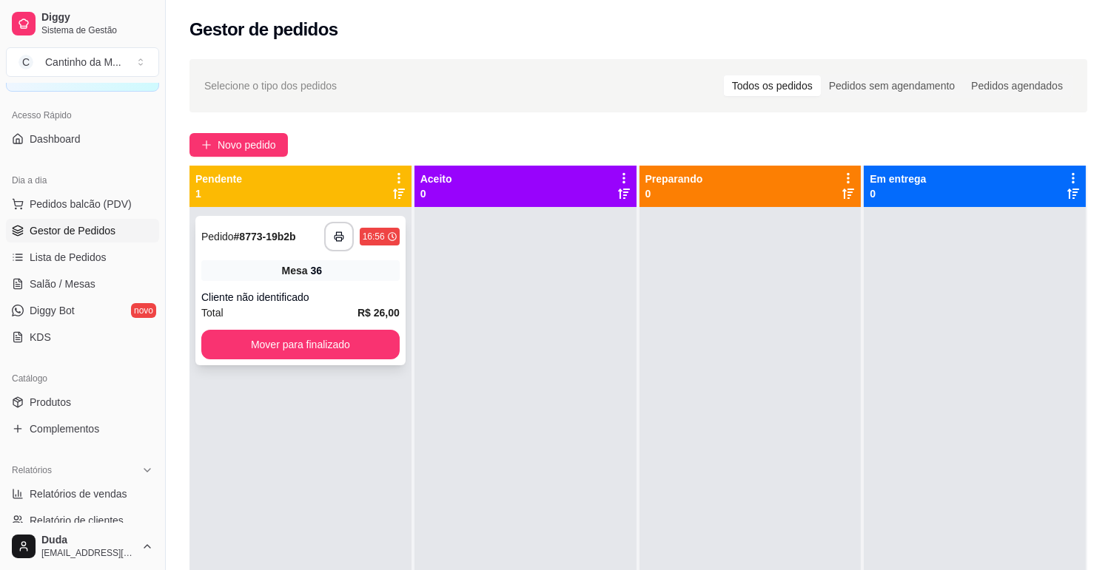
click at [227, 245] on div "Pedido # 8773-19b2b" at bounding box center [248, 237] width 95 height 18
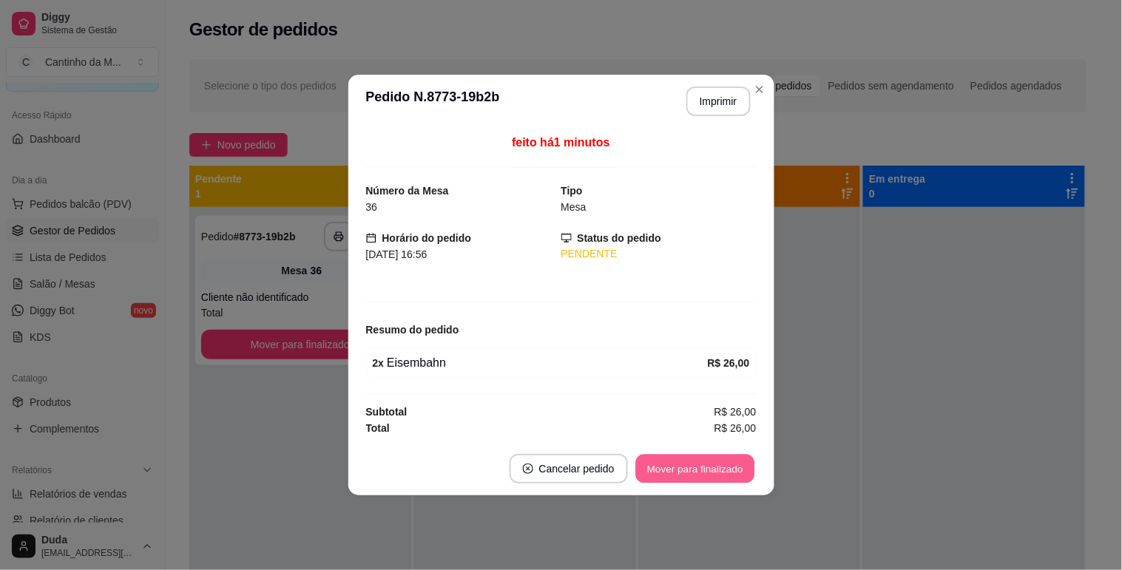
click at [694, 462] on button "Mover para finalizado" at bounding box center [695, 469] width 119 height 29
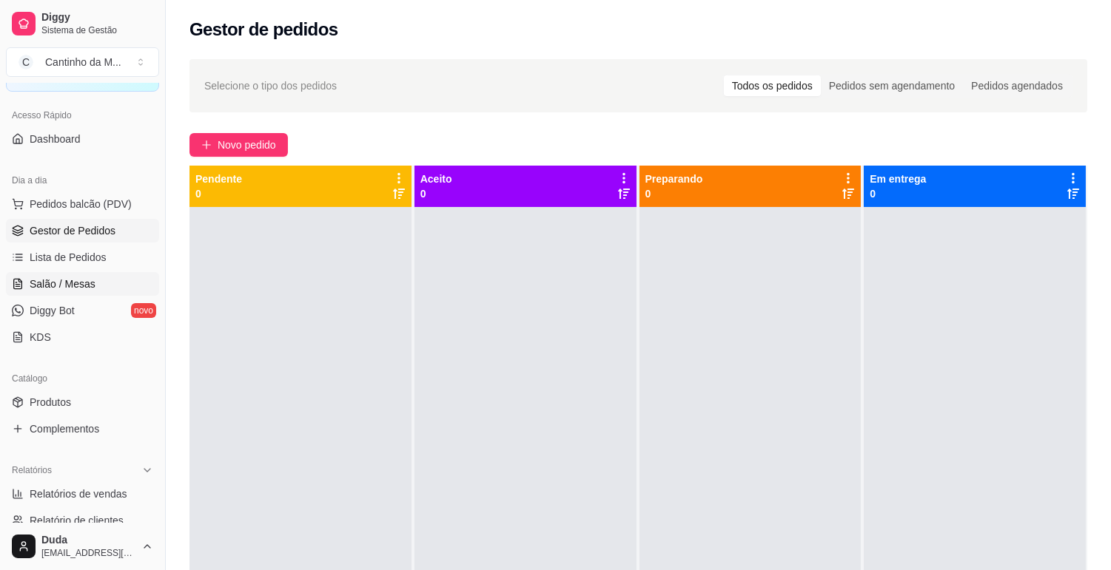
click at [72, 292] on link "Salão / Mesas" at bounding box center [82, 284] width 153 height 24
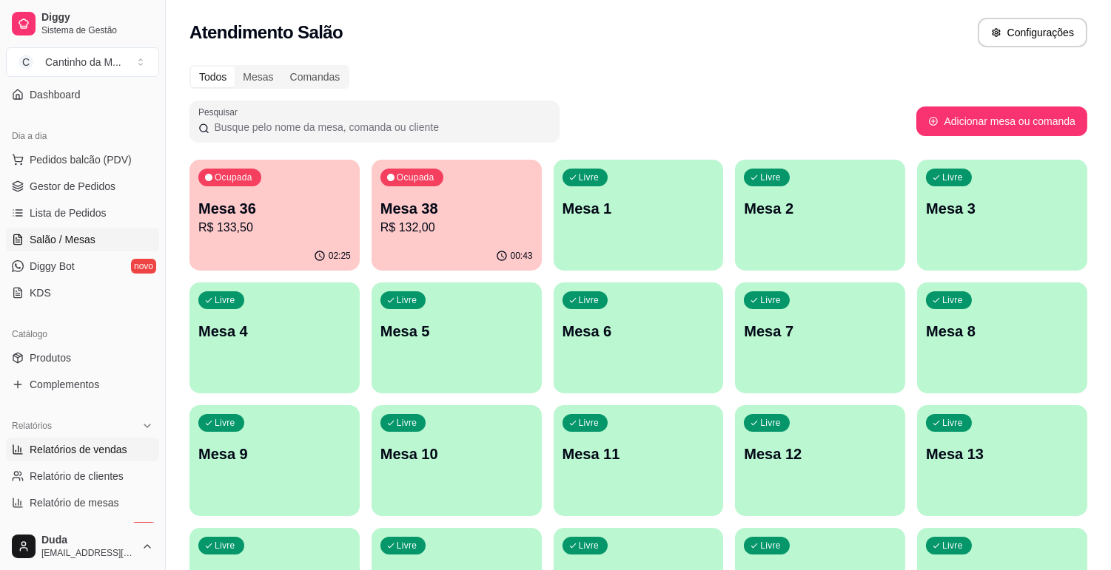
scroll to position [164, 0]
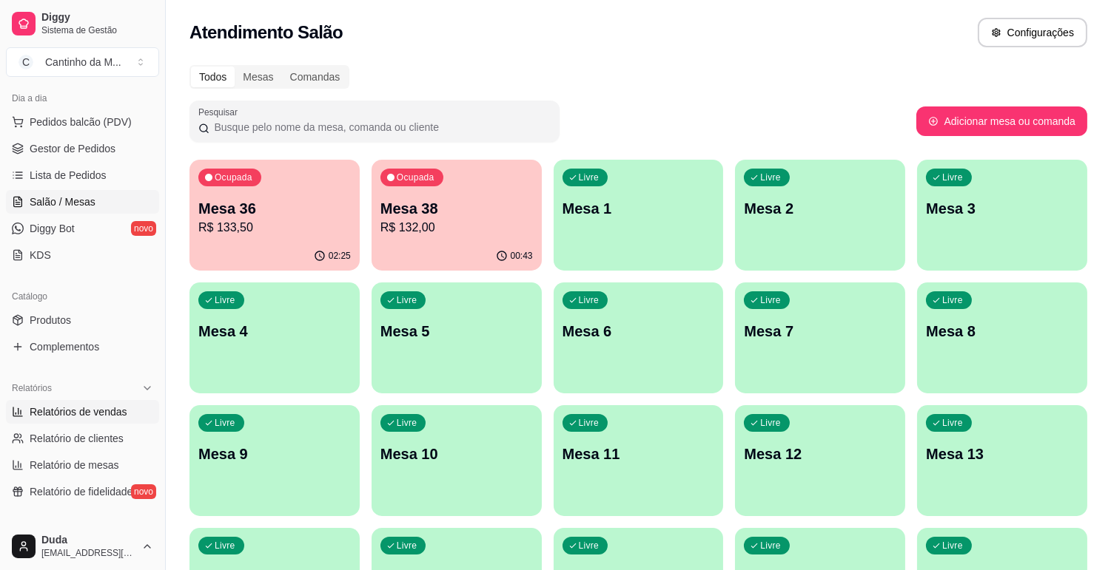
click at [109, 417] on span "Relatórios de vendas" at bounding box center [79, 412] width 98 height 15
select select "ALL"
select select "0"
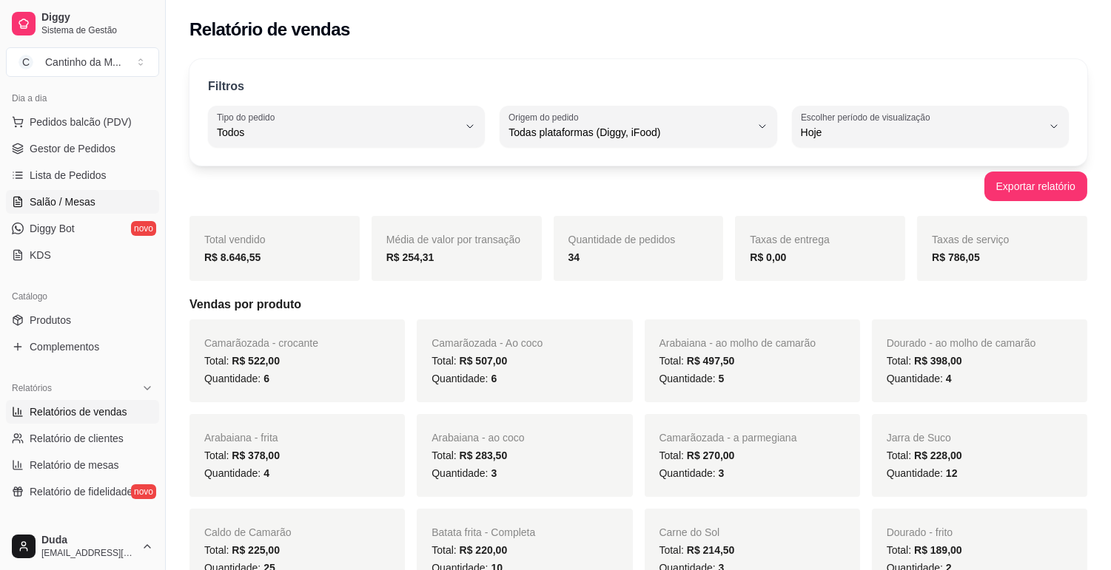
click at [86, 206] on span "Salão / Mesas" at bounding box center [63, 202] width 66 height 15
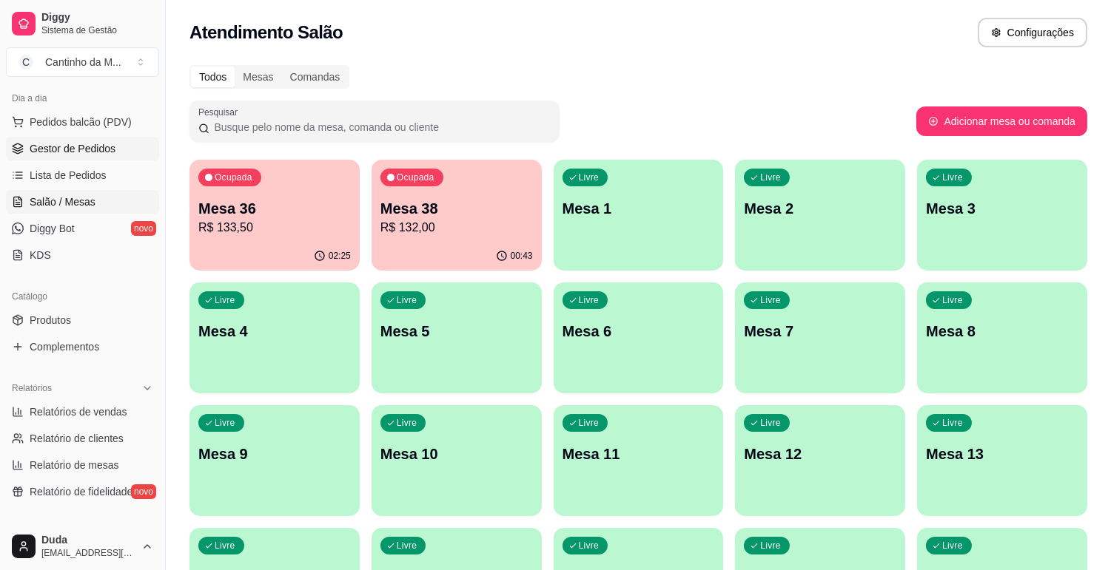
click at [74, 153] on span "Gestor de Pedidos" at bounding box center [73, 148] width 86 height 15
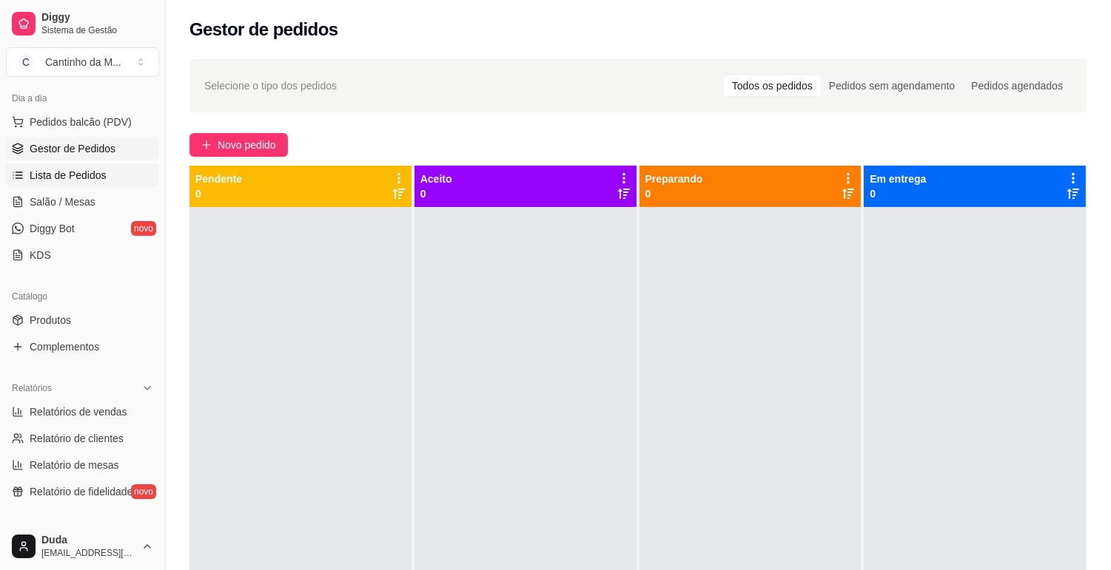
click at [69, 181] on span "Lista de Pedidos" at bounding box center [68, 175] width 77 height 15
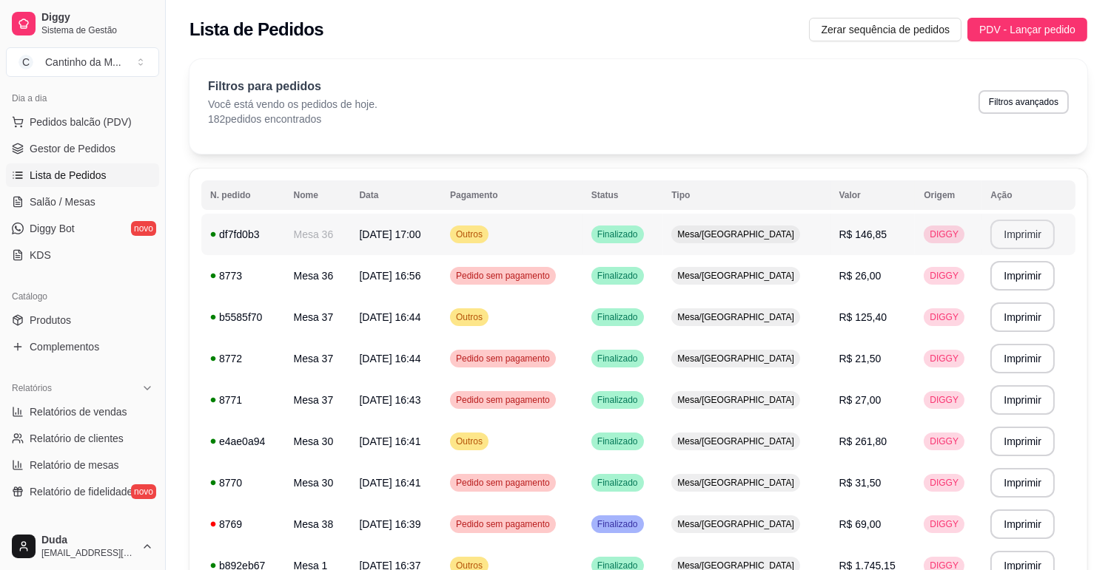
click at [1023, 231] on button "Imprimir" at bounding box center [1022, 235] width 64 height 30
click at [1020, 449] on button "Imprimir" at bounding box center [1022, 442] width 64 height 30
click at [65, 208] on span "Salão / Mesas" at bounding box center [63, 202] width 66 height 15
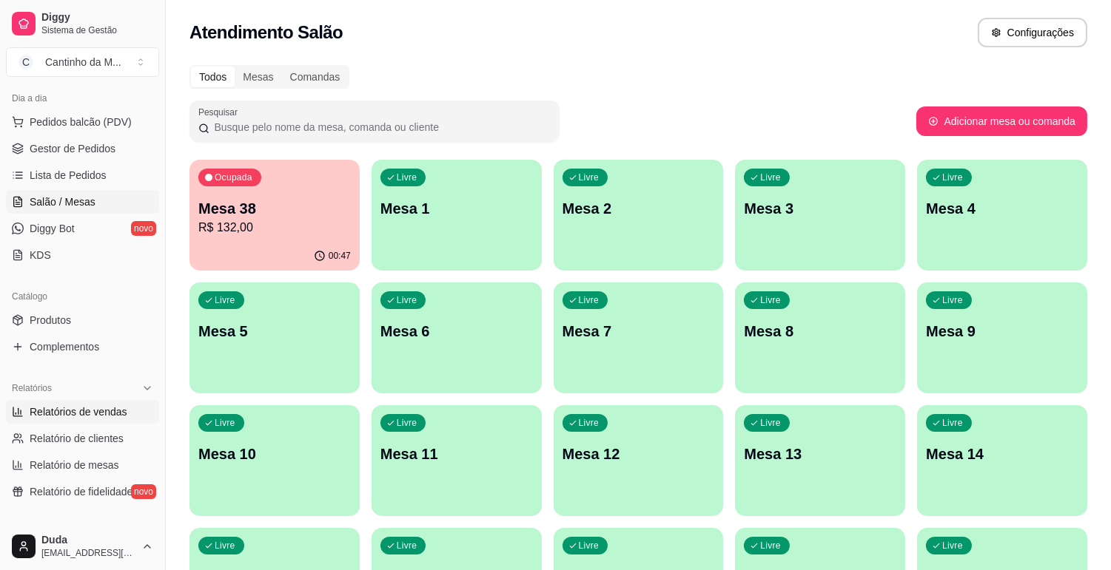
click at [80, 405] on span "Relatórios de vendas" at bounding box center [79, 412] width 98 height 15
select select "ALL"
select select "0"
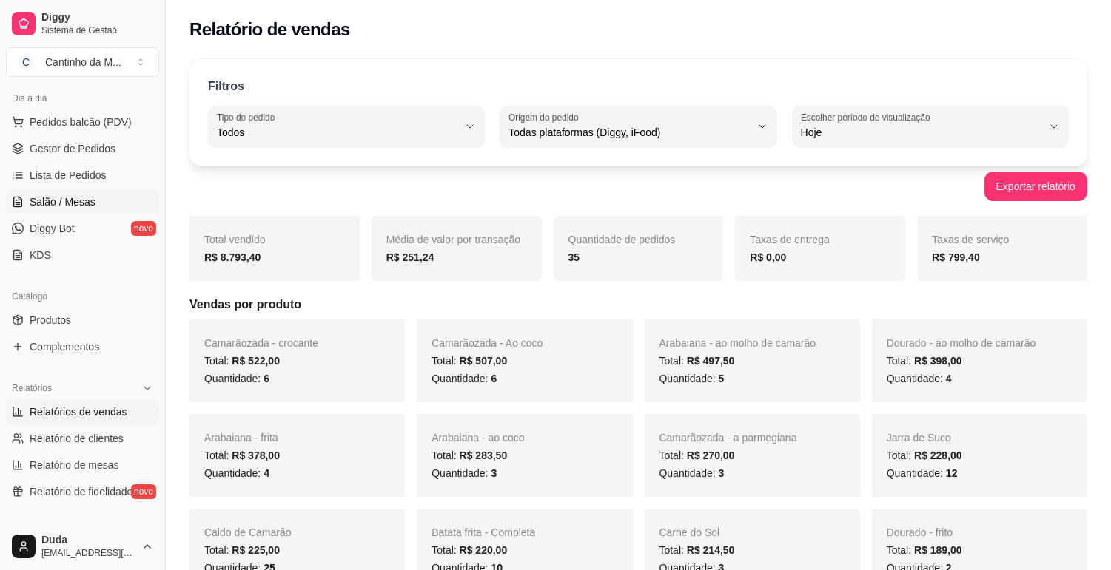
click at [74, 195] on span "Salão / Mesas" at bounding box center [63, 202] width 66 height 15
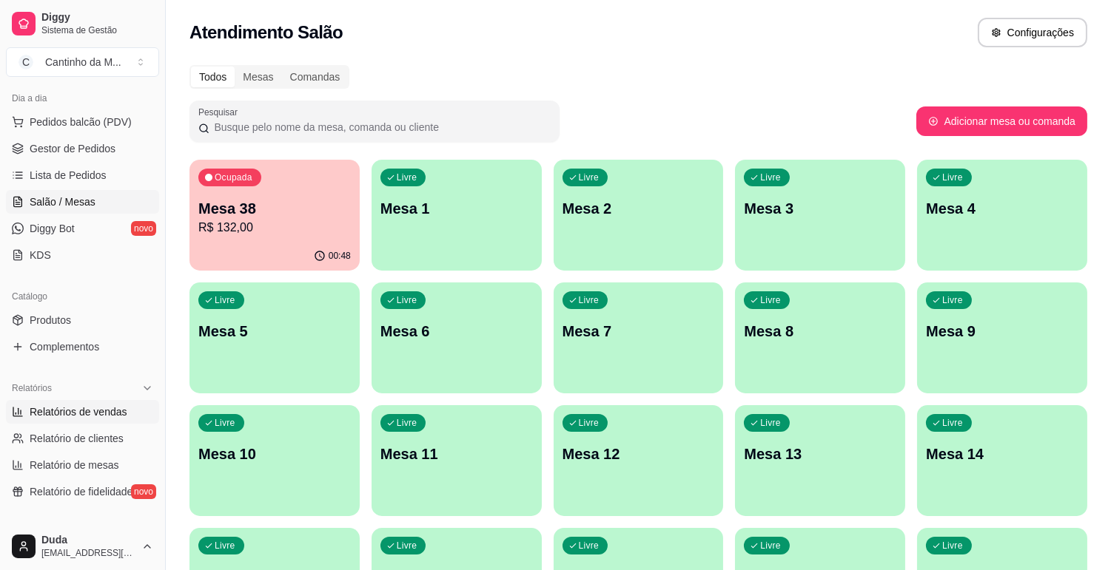
click at [112, 409] on span "Relatórios de vendas" at bounding box center [79, 412] width 98 height 15
select select "ALL"
select select "0"
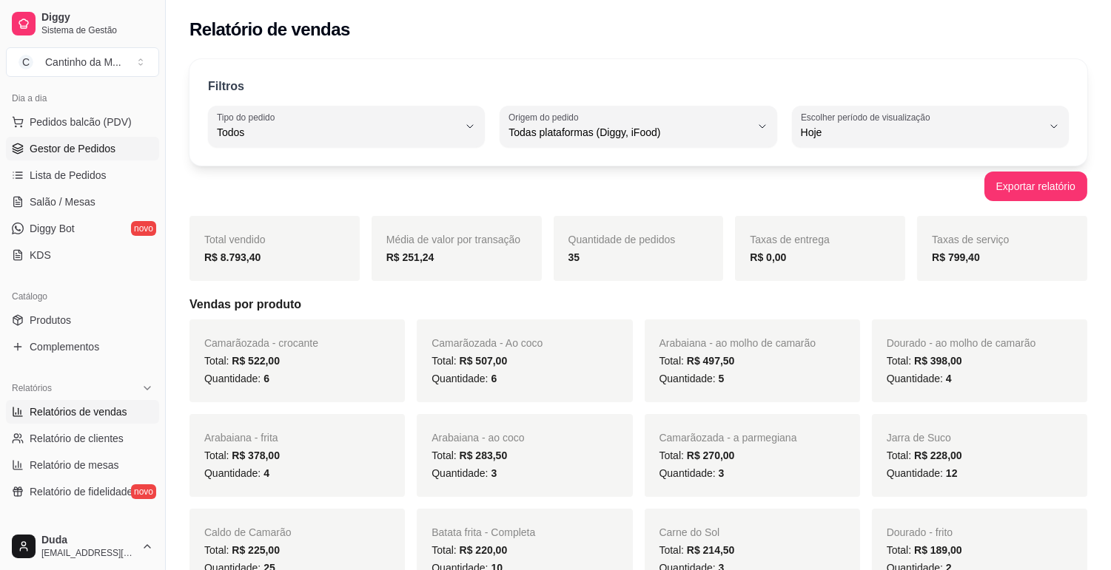
click at [77, 145] on span "Gestor de Pedidos" at bounding box center [73, 148] width 86 height 15
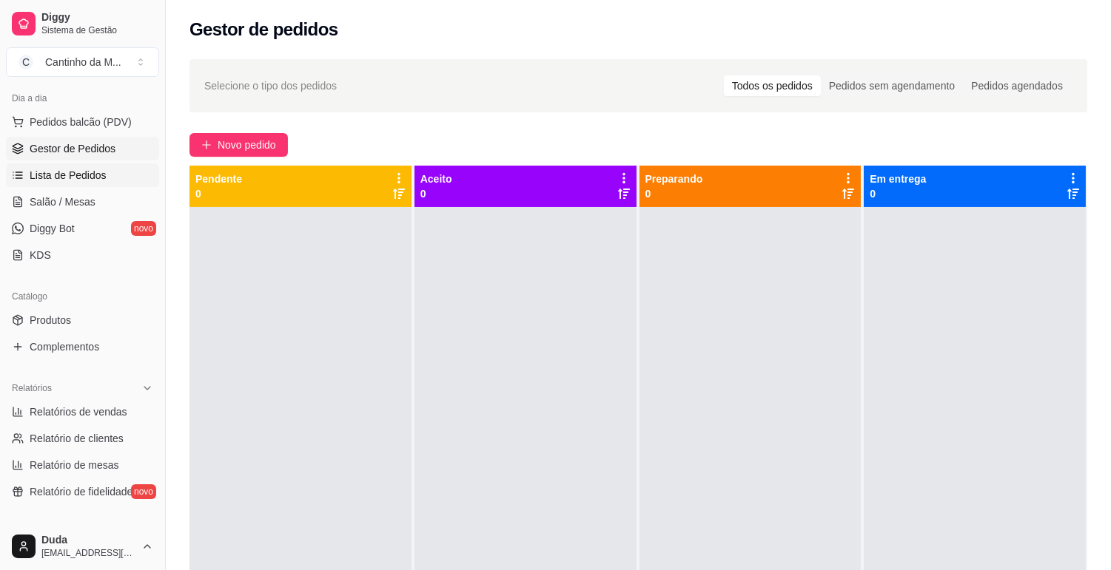
click at [89, 173] on span "Lista de Pedidos" at bounding box center [68, 175] width 77 height 15
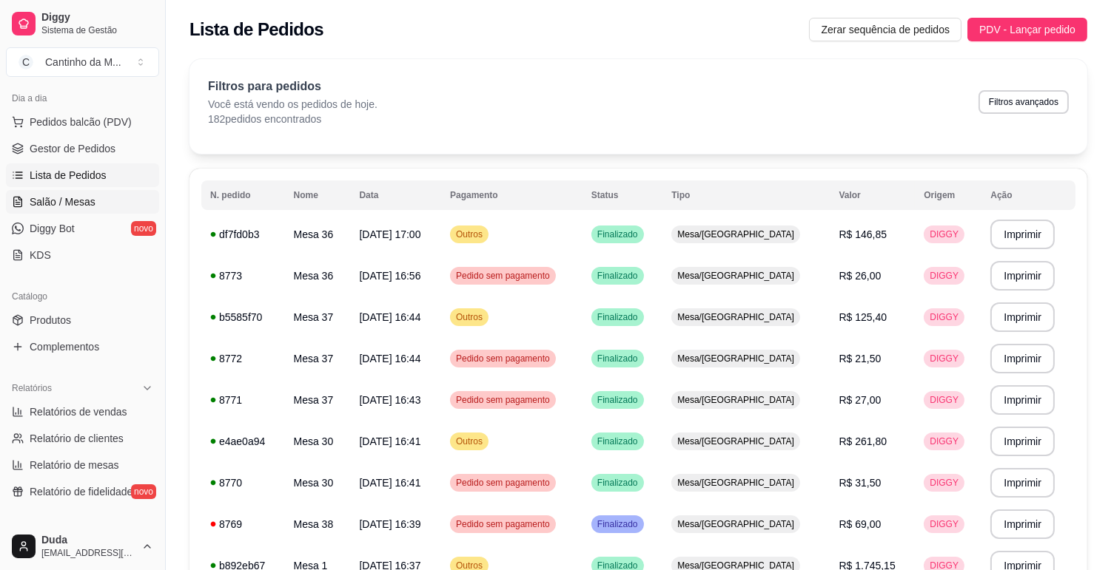
click at [64, 206] on span "Salão / Mesas" at bounding box center [63, 202] width 66 height 15
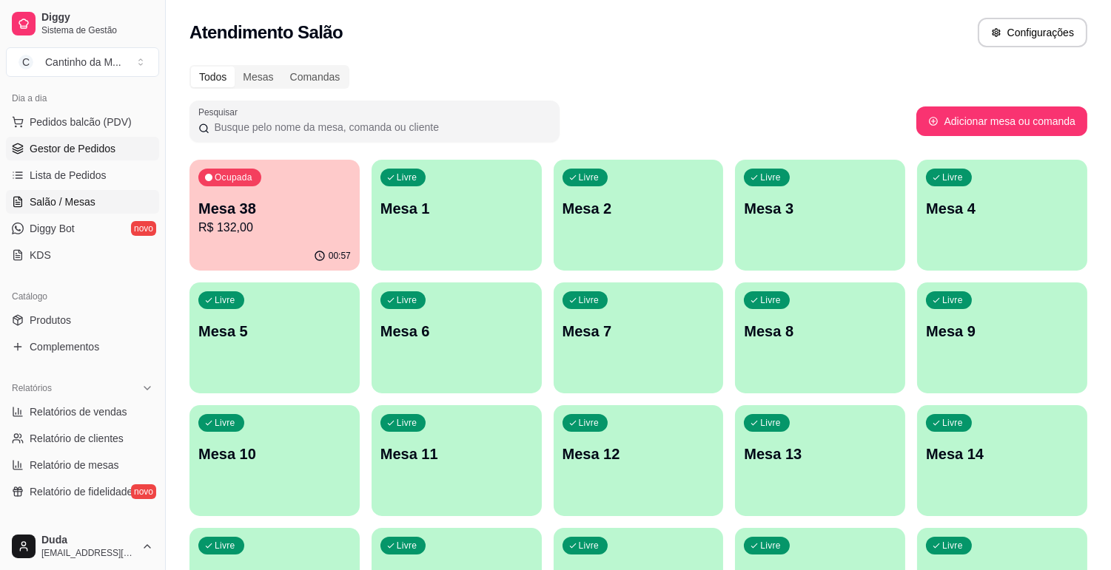
click at [64, 151] on span "Gestor de Pedidos" at bounding box center [73, 148] width 86 height 15
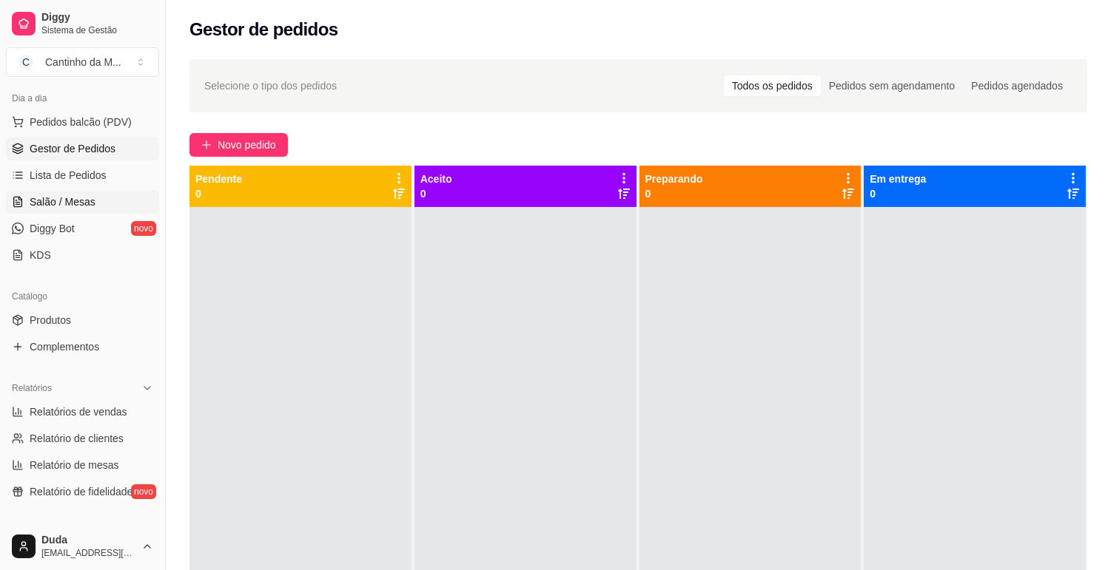
click at [43, 195] on span "Salão / Mesas" at bounding box center [63, 202] width 66 height 15
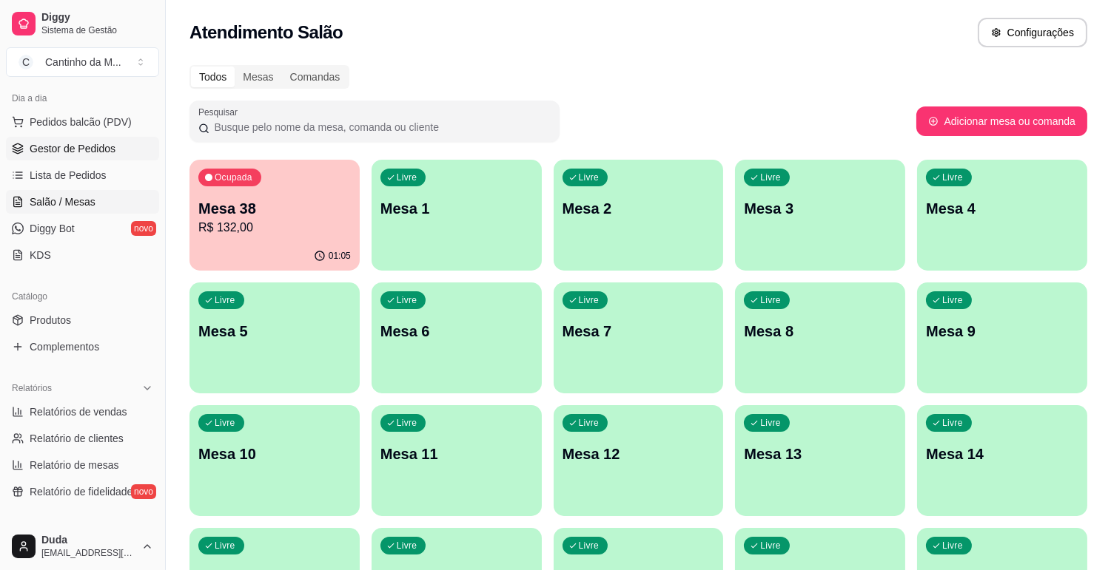
click at [35, 146] on span "Gestor de Pedidos" at bounding box center [73, 148] width 86 height 15
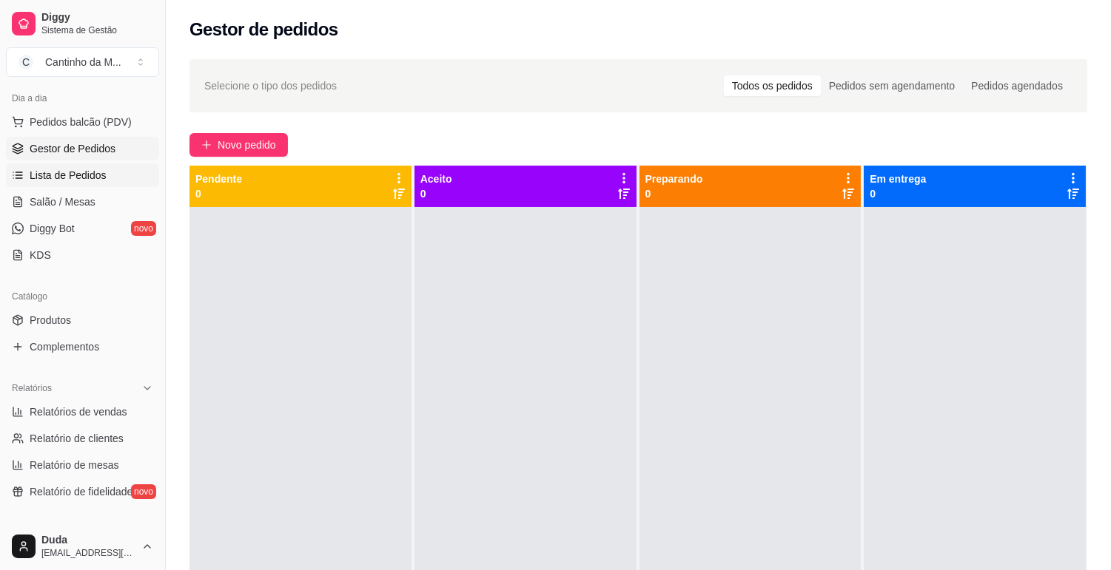
click at [38, 169] on span "Lista de Pedidos" at bounding box center [68, 175] width 77 height 15
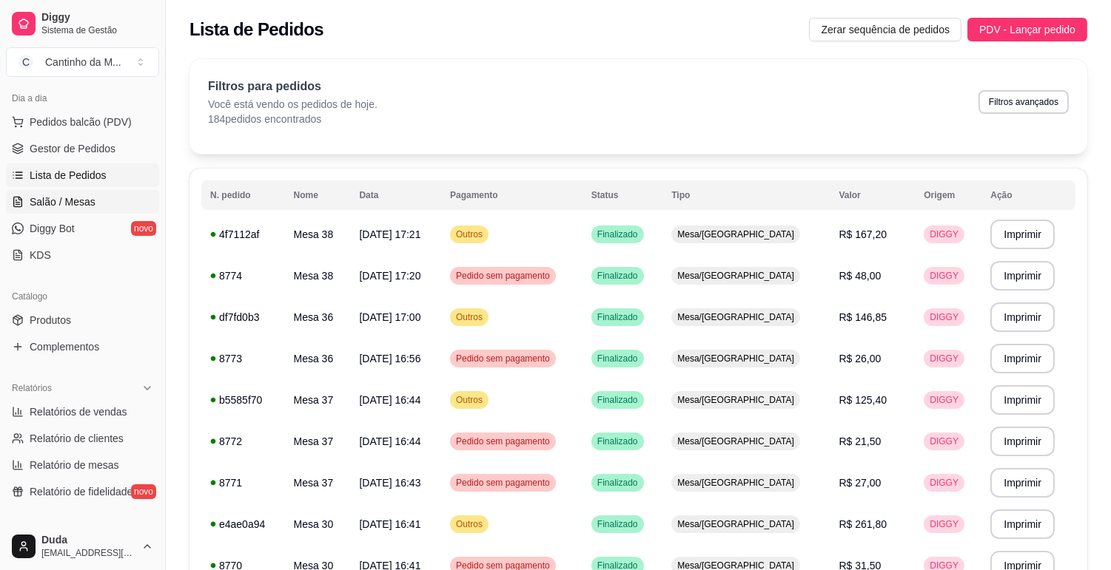
click at [41, 204] on span "Salão / Mesas" at bounding box center [63, 202] width 66 height 15
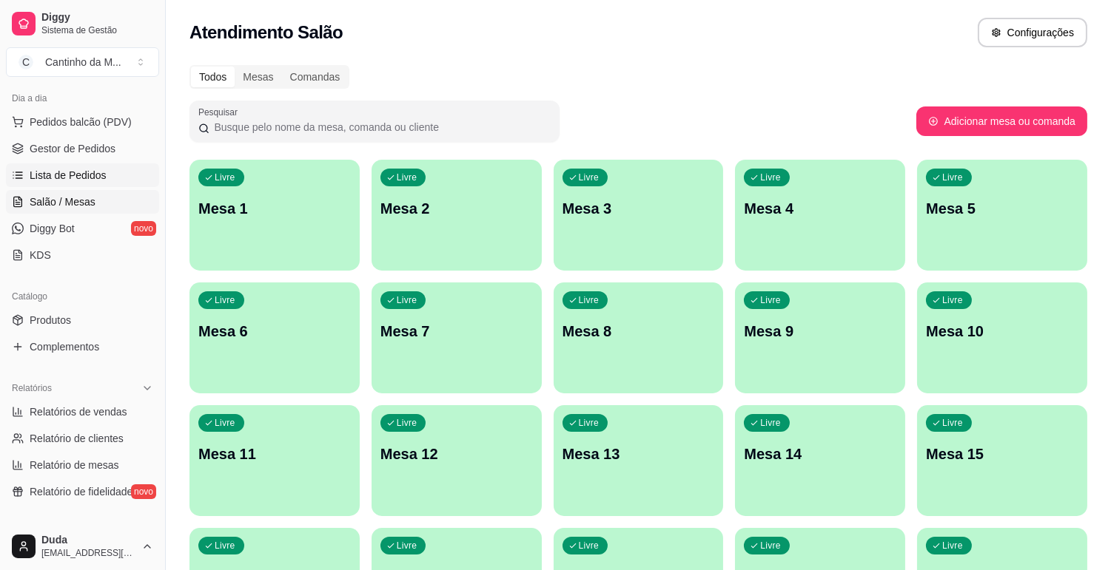
click at [53, 176] on span "Lista de Pedidos" at bounding box center [68, 175] width 77 height 15
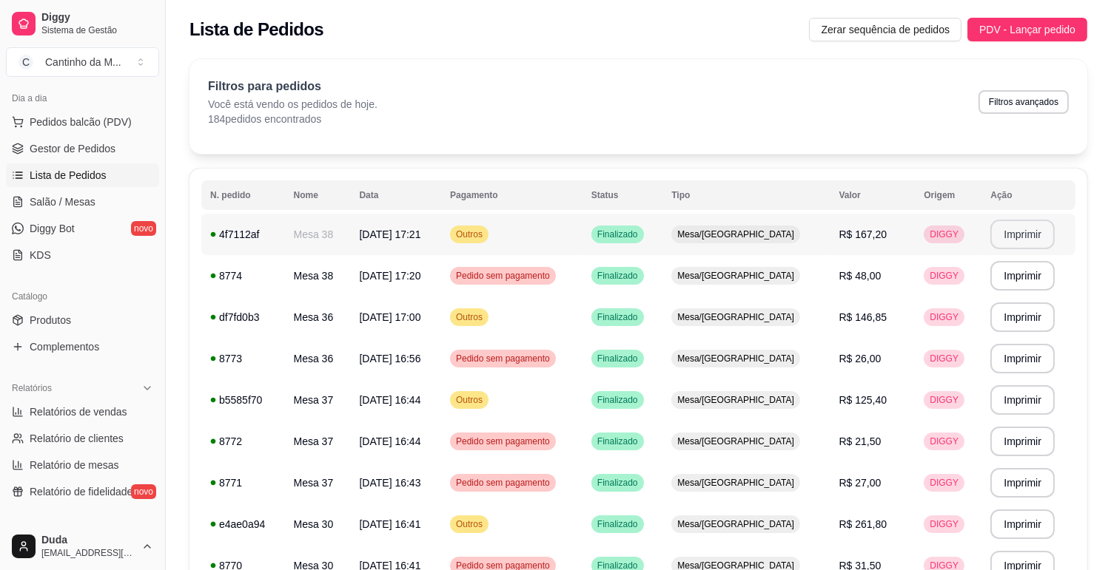
click at [1009, 235] on button "Imprimir" at bounding box center [1022, 235] width 64 height 30
click at [111, 412] on span "Relatórios de vendas" at bounding box center [79, 412] width 98 height 15
select select "ALL"
select select "0"
